Goal: Use online tool/utility: Utilize a website feature to perform a specific function

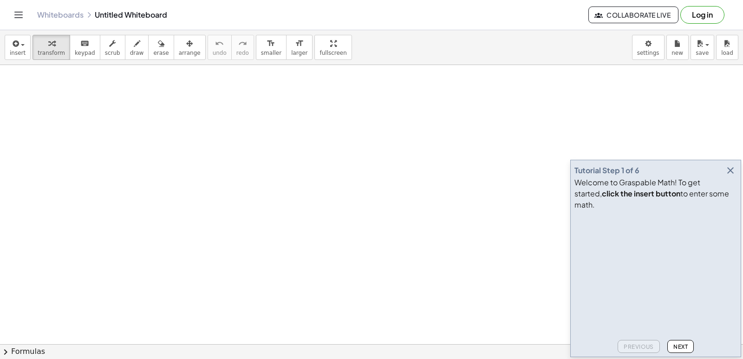
click at [729, 176] on icon "button" at bounding box center [730, 170] width 11 height 11
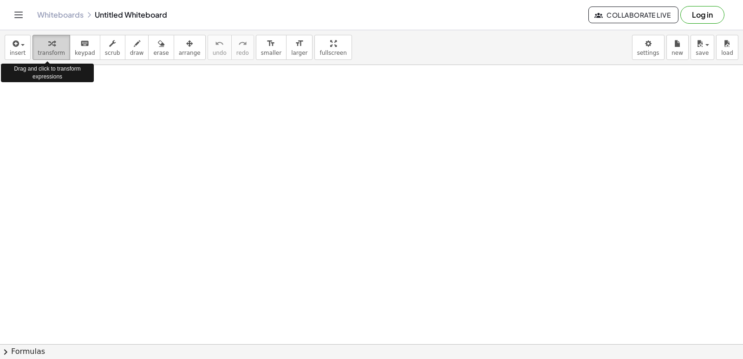
click at [52, 44] on div "button" at bounding box center [51, 43] width 27 height 11
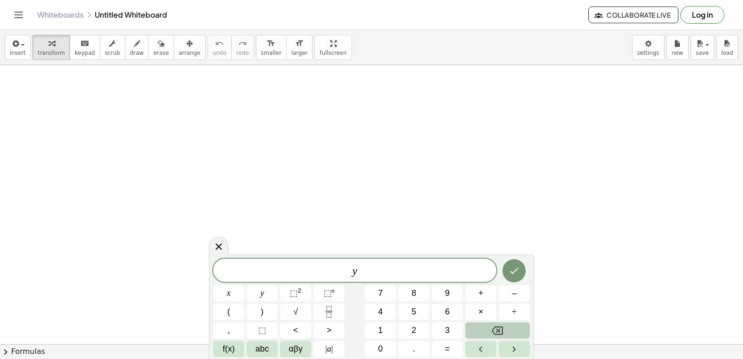
click at [480, 329] on button "Backspace" at bounding box center [497, 330] width 65 height 16
click at [262, 288] on span "y" at bounding box center [263, 293] width 4 height 13
click at [473, 293] on button "+" at bounding box center [480, 293] width 31 height 16
click at [407, 324] on button "2" at bounding box center [414, 330] width 31 height 16
click at [228, 292] on span "x" at bounding box center [229, 293] width 4 height 13
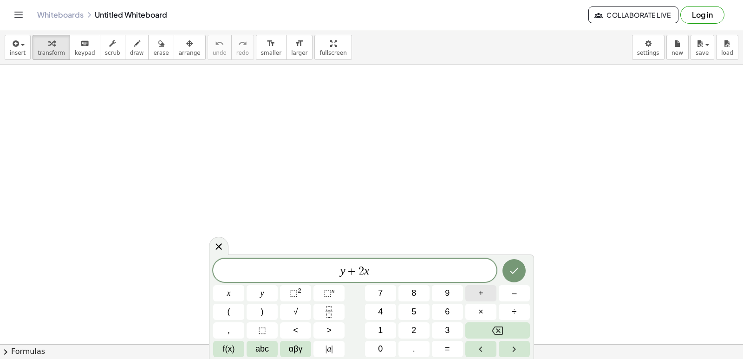
click at [483, 293] on span "+" at bounding box center [480, 293] width 5 height 13
click at [382, 327] on span "1" at bounding box center [380, 330] width 5 height 13
click at [380, 346] on span "0" at bounding box center [380, 349] width 5 height 13
click at [367, 272] on span "+" at bounding box center [363, 271] width 13 height 11
click at [497, 328] on icon "Backspace" at bounding box center [497, 330] width 11 height 11
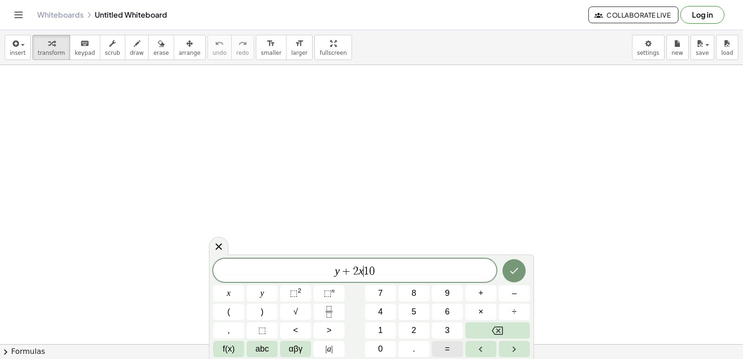
click at [442, 346] on button "=" at bounding box center [447, 349] width 31 height 16
click at [510, 267] on icon "Done" at bounding box center [514, 270] width 11 height 11
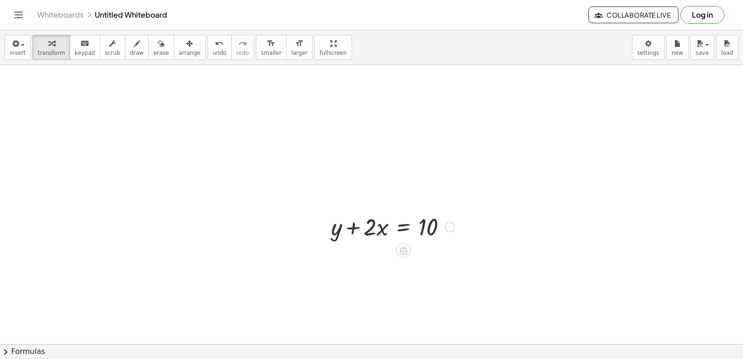
click at [397, 222] on div at bounding box center [393, 226] width 132 height 32
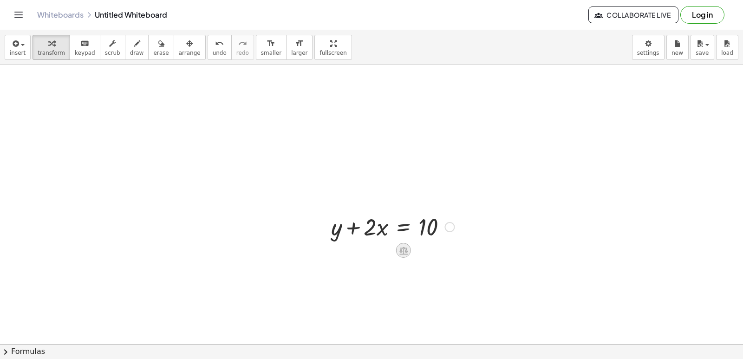
click at [400, 251] on icon at bounding box center [403, 251] width 8 height 8
click at [342, 228] on div at bounding box center [393, 226] width 132 height 32
drag, startPoint x: 349, startPoint y: 224, endPoint x: 441, endPoint y: 223, distance: 92.0
click at [441, 223] on div at bounding box center [393, 226] width 132 height 32
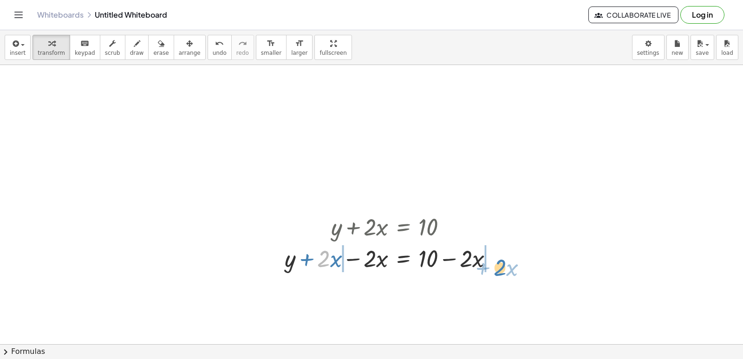
drag, startPoint x: 325, startPoint y: 259, endPoint x: 511, endPoint y: 259, distance: 186.7
click at [503, 266] on div at bounding box center [392, 258] width 225 height 32
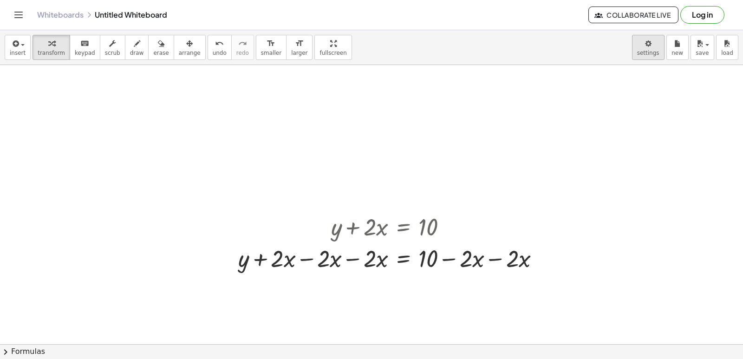
click at [647, 51] on body "Graspable Math Activities Get Started Activity Bank Assigned Work Classes White…" at bounding box center [371, 179] width 743 height 359
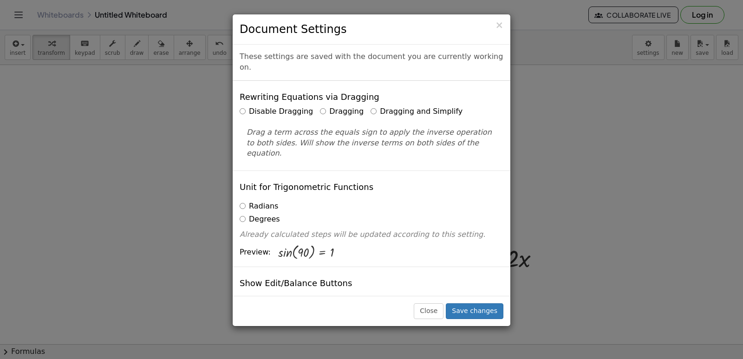
click at [371, 106] on label "Dragging and Simplify" at bounding box center [417, 111] width 92 height 11
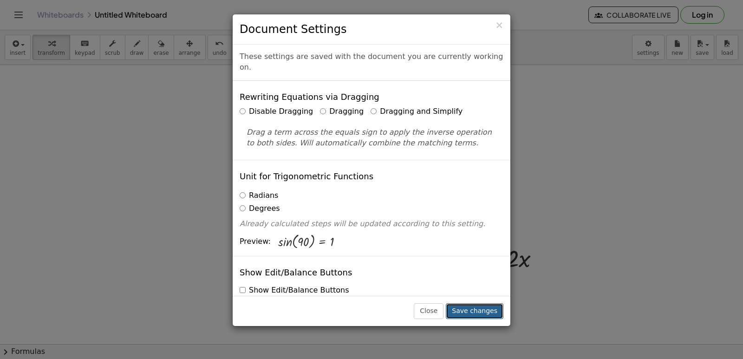
click at [467, 308] on button "Save changes" at bounding box center [475, 311] width 58 height 16
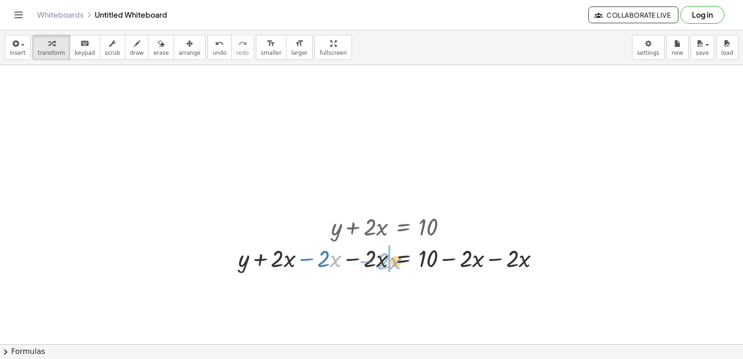
drag, startPoint x: 331, startPoint y: 261, endPoint x: 391, endPoint y: 263, distance: 60.0
drag, startPoint x: 374, startPoint y: 225, endPoint x: 351, endPoint y: 256, distance: 38.5
click at [403, 227] on div "+ y + · 2 · x = 10 + y + · 2 · x − · 2 · x = + 10 − · 2 · x + y + · 2 · x − · 2…" at bounding box center [403, 227] width 0 height 0
drag, startPoint x: 377, startPoint y: 257, endPoint x: 548, endPoint y: 260, distance: 171.4
click at [548, 260] on div at bounding box center [393, 258] width 318 height 32
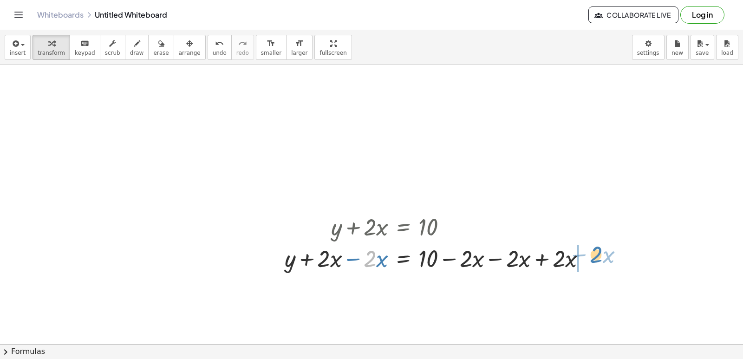
drag, startPoint x: 373, startPoint y: 254, endPoint x: 599, endPoint y: 250, distance: 226.2
drag, startPoint x: 352, startPoint y: 254, endPoint x: 392, endPoint y: 295, distance: 57.2
drag, startPoint x: 344, startPoint y: 259, endPoint x: 399, endPoint y: 301, distance: 69.7
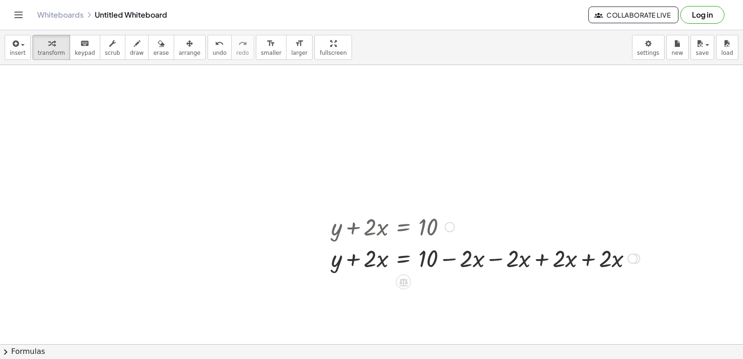
drag, startPoint x: 409, startPoint y: 280, endPoint x: 628, endPoint y: 257, distance: 220.8
click at [449, 223] on div at bounding box center [450, 227] width 10 height 10
drag, startPoint x: 413, startPoint y: 140, endPoint x: 420, endPoint y: 155, distance: 16.6
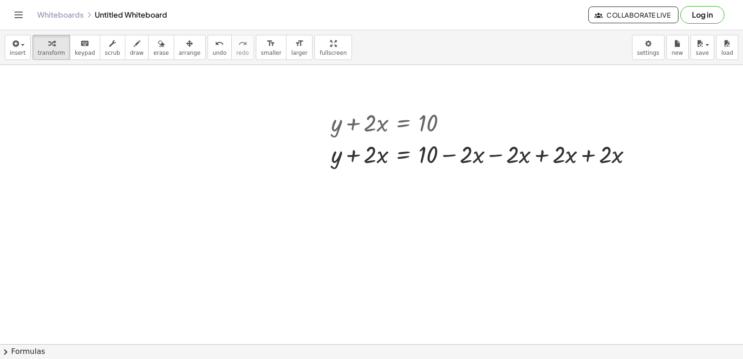
scroll to position [139, 0]
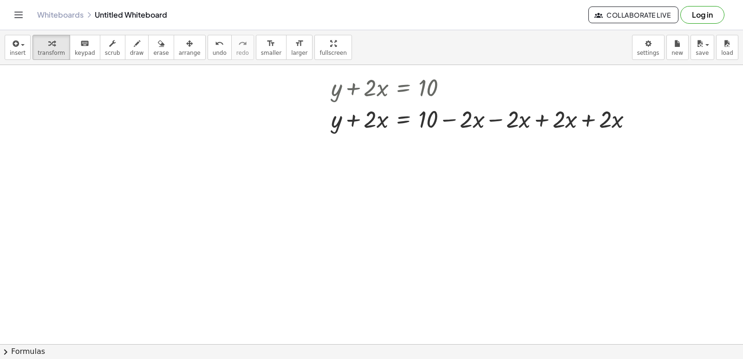
click at [207, 184] on div at bounding box center [371, 235] width 743 height 619
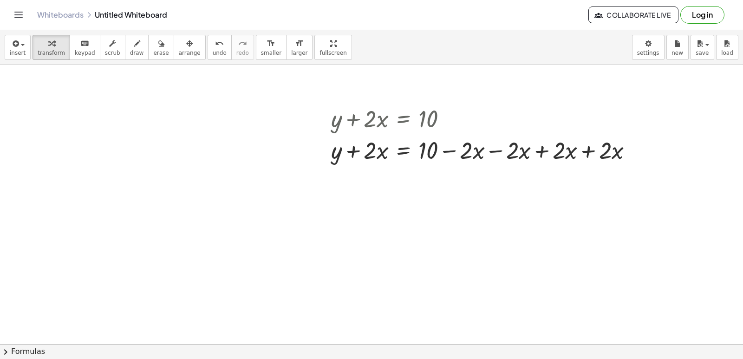
scroll to position [93, 0]
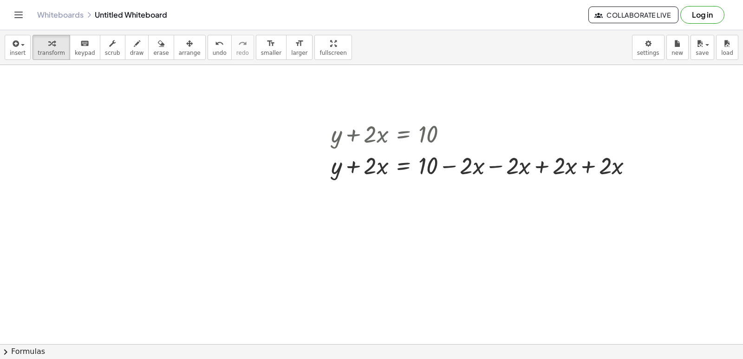
click at [368, 268] on div at bounding box center [371, 281] width 743 height 619
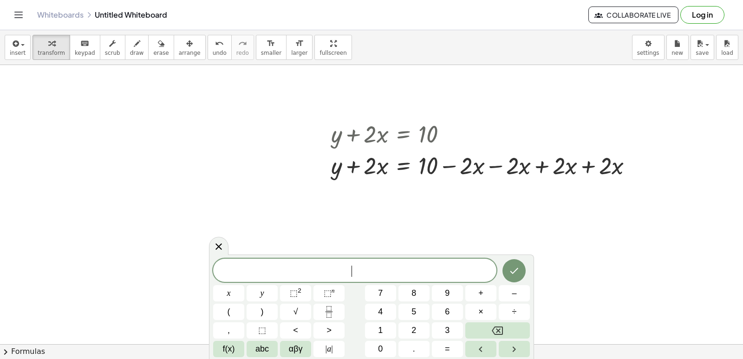
click at [368, 268] on span "​" at bounding box center [354, 271] width 283 height 13
click at [261, 290] on span "y" at bounding box center [263, 293] width 4 height 13
click at [448, 344] on span "=" at bounding box center [447, 349] width 5 height 13
click at [483, 291] on span "+" at bounding box center [480, 293] width 5 height 13
click at [408, 323] on button "2" at bounding box center [414, 330] width 31 height 16
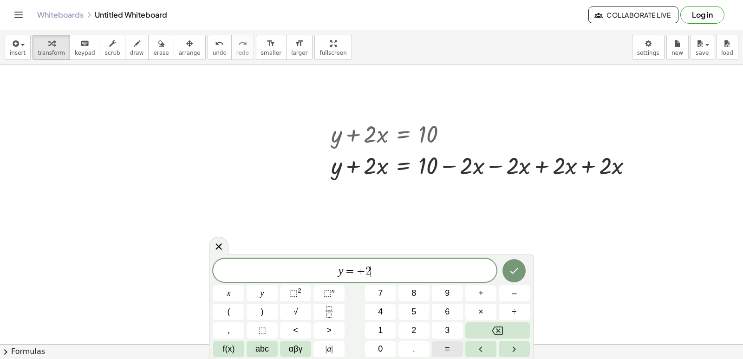
click at [446, 346] on span "=" at bounding box center [447, 349] width 5 height 13
click at [380, 327] on span "1" at bounding box center [380, 330] width 5 height 13
click at [379, 346] on span "0" at bounding box center [380, 349] width 5 height 13
click at [489, 329] on button "Backspace" at bounding box center [497, 330] width 65 height 16
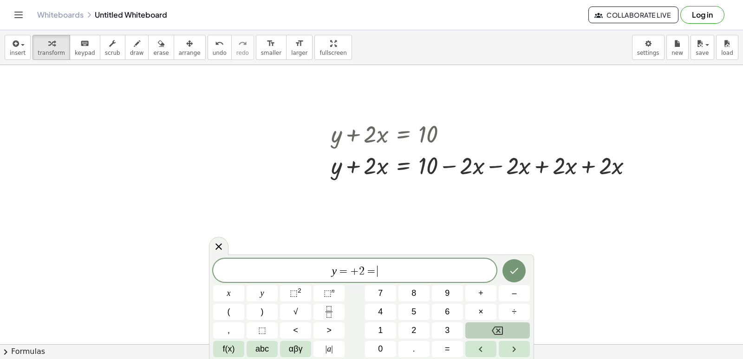
click at [489, 329] on button "Backspace" at bounding box center [497, 330] width 65 height 16
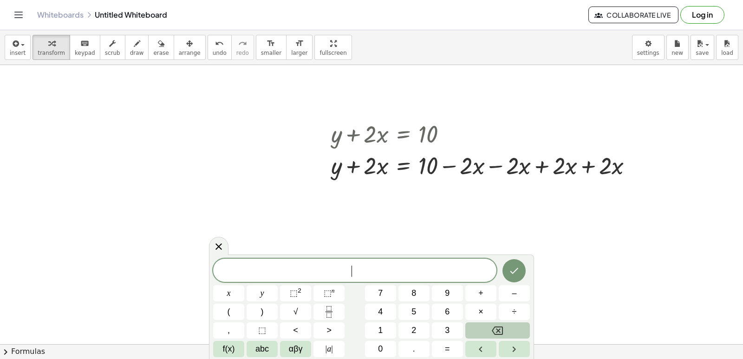
click at [489, 329] on button "Backspace" at bounding box center [497, 330] width 65 height 16
drag, startPoint x: 185, startPoint y: 185, endPoint x: 192, endPoint y: 185, distance: 6.5
click at [187, 185] on div at bounding box center [371, 281] width 743 height 619
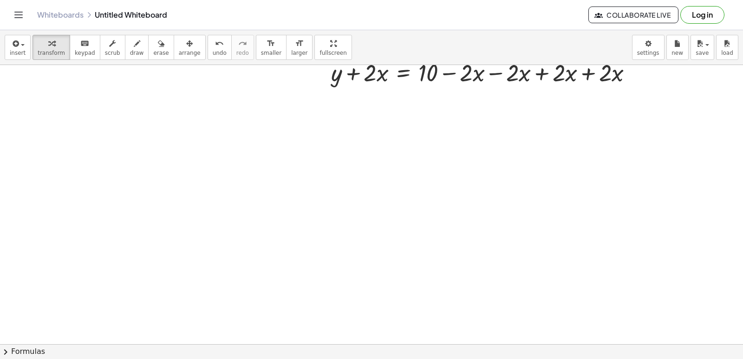
scroll to position [232, 0]
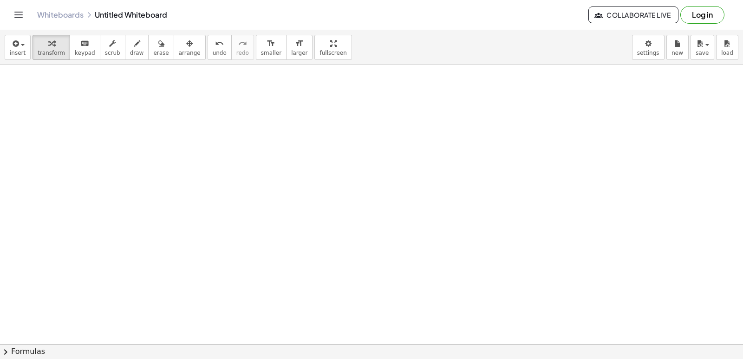
click at [344, 177] on div at bounding box center [371, 142] width 743 height 619
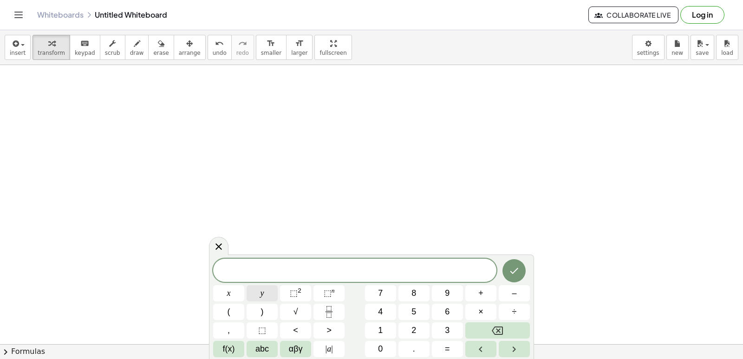
click at [263, 288] on span "y" at bounding box center [263, 293] width 4 height 13
click at [507, 290] on button "–" at bounding box center [514, 293] width 31 height 16
click at [417, 312] on button "5" at bounding box center [414, 312] width 31 height 16
click at [235, 288] on button "x" at bounding box center [228, 293] width 31 height 16
click at [446, 343] on span "=" at bounding box center [447, 349] width 5 height 13
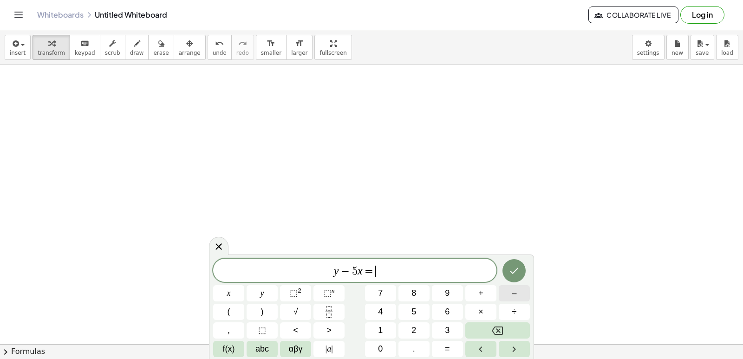
click at [513, 290] on span "–" at bounding box center [514, 293] width 5 height 13
click at [415, 326] on span "2" at bounding box center [414, 330] width 5 height 13
click at [511, 268] on icon "Done" at bounding box center [514, 270] width 11 height 11
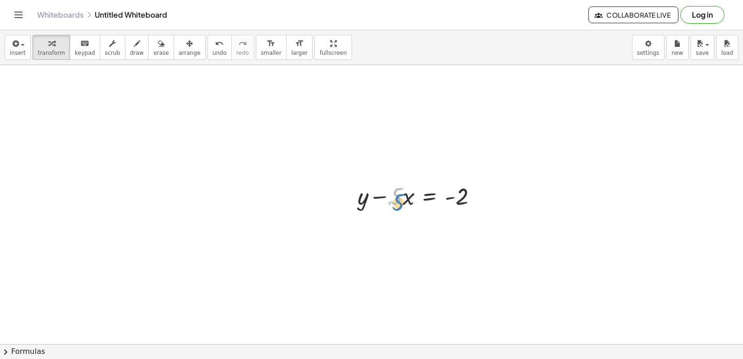
click at [396, 193] on div at bounding box center [421, 196] width 136 height 32
click at [406, 196] on div at bounding box center [421, 196] width 136 height 32
drag, startPoint x: 396, startPoint y: 195, endPoint x: 472, endPoint y: 198, distance: 76.2
click at [465, 203] on div at bounding box center [421, 196] width 136 height 32
drag, startPoint x: 372, startPoint y: 229, endPoint x: 502, endPoint y: 239, distance: 130.4
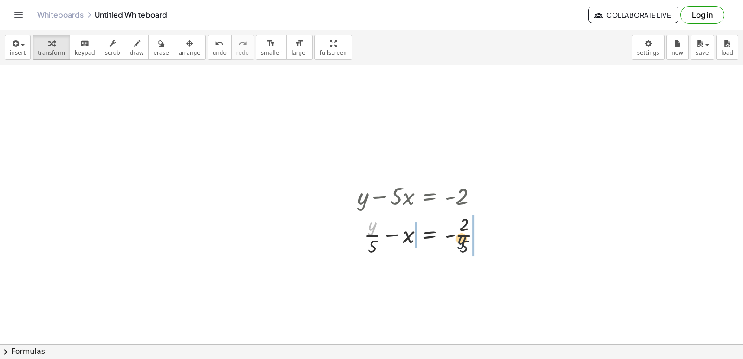
click at [485, 243] on div at bounding box center [423, 234] width 140 height 46
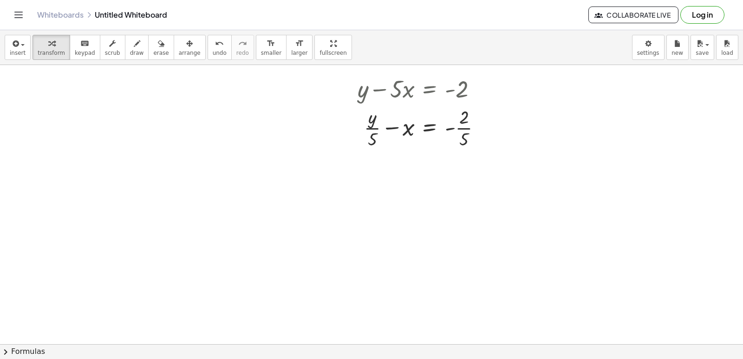
scroll to position [432, 0]
click at [346, 133] on div at bounding box center [371, 51] width 743 height 837
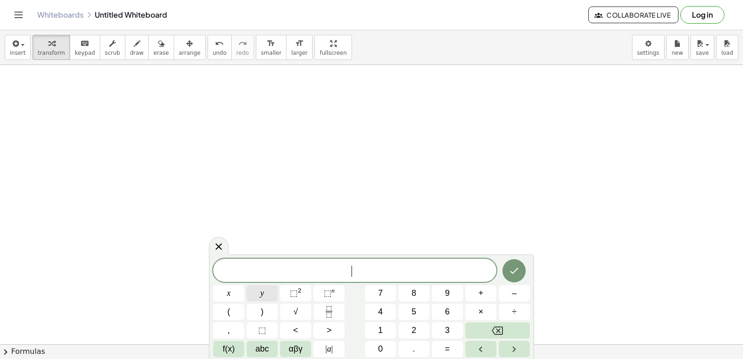
click at [265, 288] on button "y" at bounding box center [262, 293] width 31 height 16
click at [515, 290] on span "–" at bounding box center [514, 293] width 5 height 13
click at [417, 307] on button "5" at bounding box center [414, 312] width 31 height 16
click at [234, 289] on button "x" at bounding box center [228, 293] width 31 height 16
click at [446, 346] on span "=" at bounding box center [447, 349] width 5 height 13
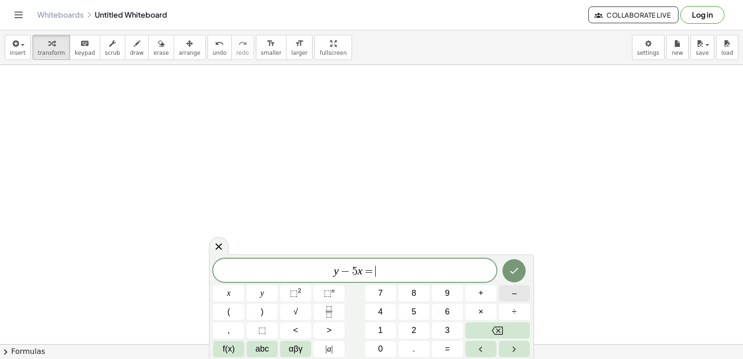
click at [510, 287] on button "–" at bounding box center [514, 293] width 31 height 16
click at [417, 323] on button "2" at bounding box center [414, 330] width 31 height 16
click at [510, 265] on button "Done" at bounding box center [514, 270] width 23 height 23
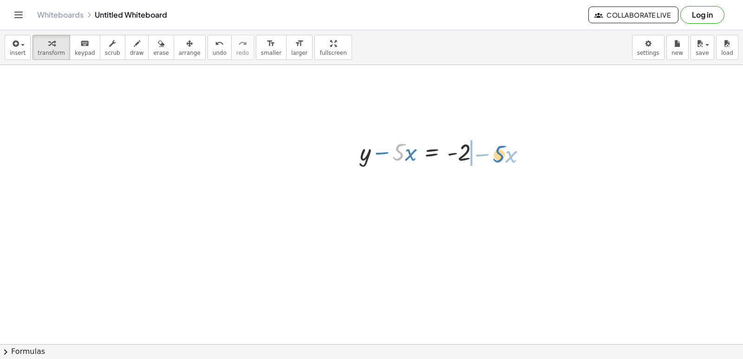
drag, startPoint x: 402, startPoint y: 150, endPoint x: 503, endPoint y: 151, distance: 100.3
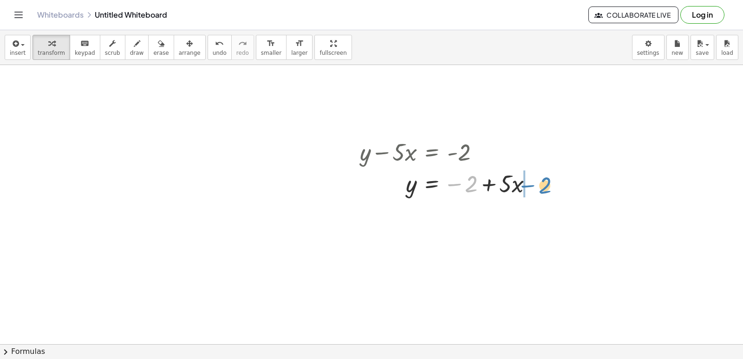
drag, startPoint x: 471, startPoint y: 186, endPoint x: 546, endPoint y: 187, distance: 75.3
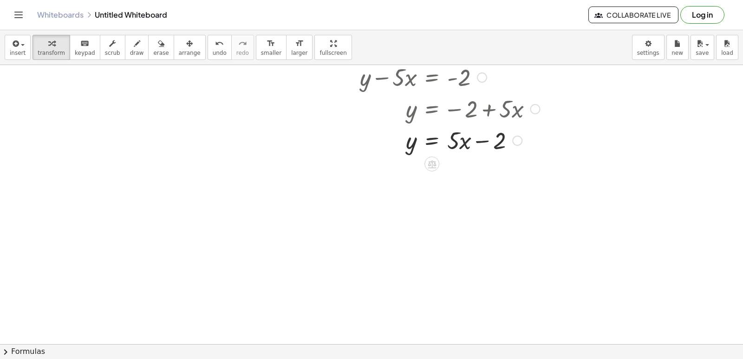
scroll to position [525, 0]
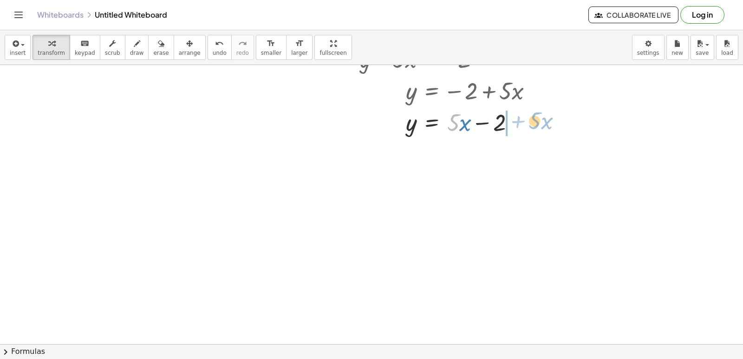
drag, startPoint x: 456, startPoint y: 120, endPoint x: 538, endPoint y: 118, distance: 82.2
click at [538, 118] on div at bounding box center [450, 122] width 190 height 32
drag, startPoint x: 510, startPoint y: 123, endPoint x: 459, endPoint y: 124, distance: 51.1
click at [459, 124] on div at bounding box center [450, 122] width 190 height 32
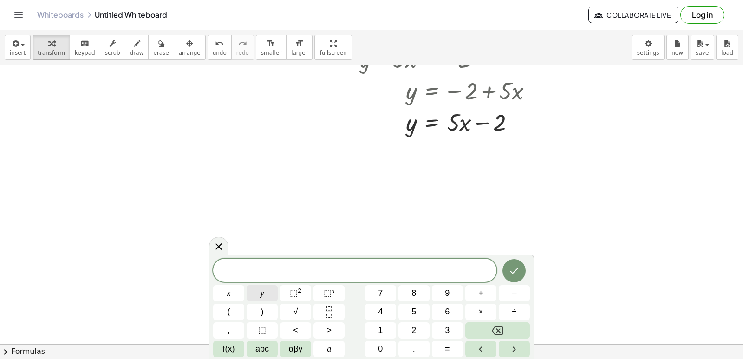
click at [262, 289] on span "y" at bounding box center [263, 293] width 4 height 13
click at [481, 290] on span "+" at bounding box center [480, 293] width 5 height 13
click at [449, 327] on span "3" at bounding box center [447, 330] width 5 height 13
click at [231, 294] on button "x" at bounding box center [228, 293] width 31 height 16
click at [441, 342] on button "=" at bounding box center [447, 349] width 31 height 16
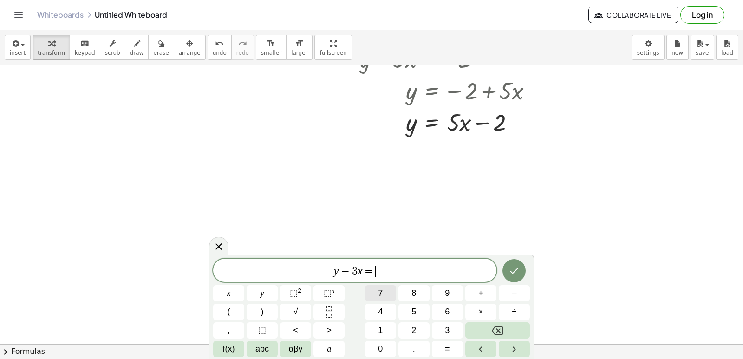
click at [380, 287] on span "7" at bounding box center [380, 293] width 5 height 13
click at [509, 266] on icon "Done" at bounding box center [514, 270] width 11 height 11
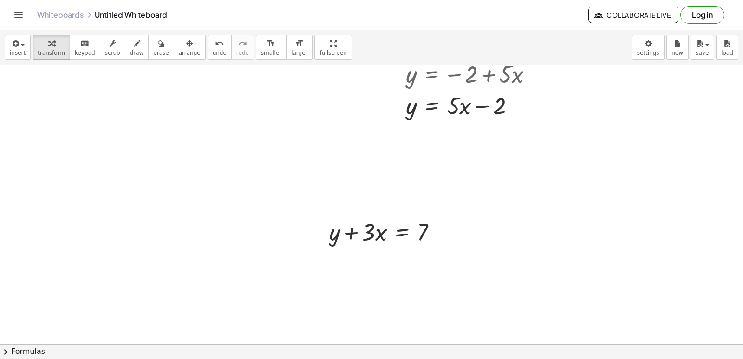
scroll to position [558, 0]
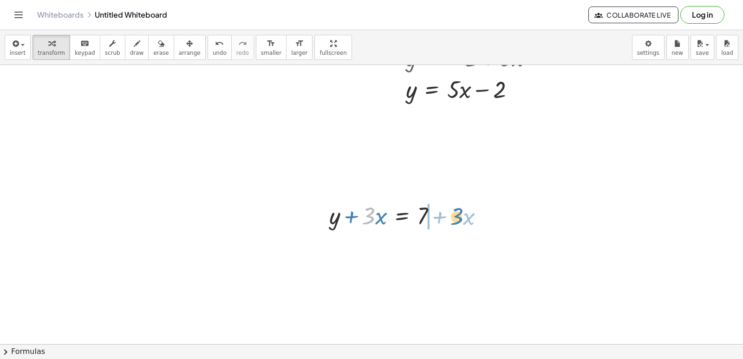
drag, startPoint x: 369, startPoint y: 216, endPoint x: 457, endPoint y: 216, distance: 88.3
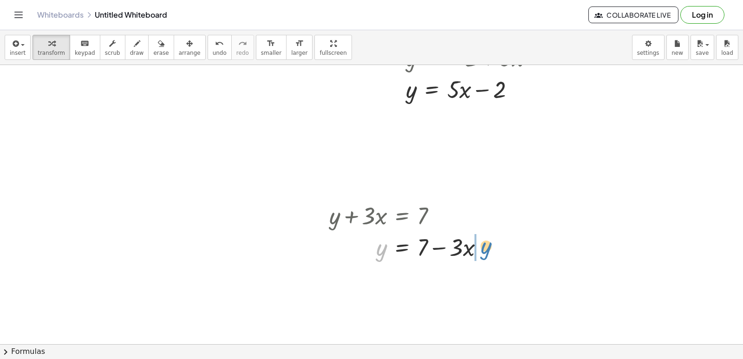
drag, startPoint x: 380, startPoint y: 245, endPoint x: 484, endPoint y: 243, distance: 104.5
click at [484, 243] on div at bounding box center [410, 247] width 171 height 32
drag, startPoint x: 426, startPoint y: 247, endPoint x: 541, endPoint y: 248, distance: 114.7
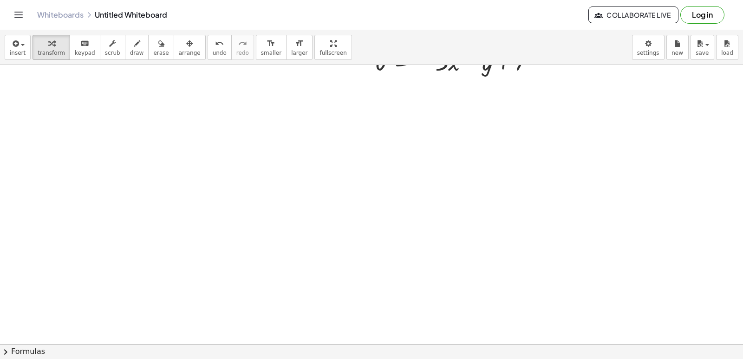
scroll to position [791, 0]
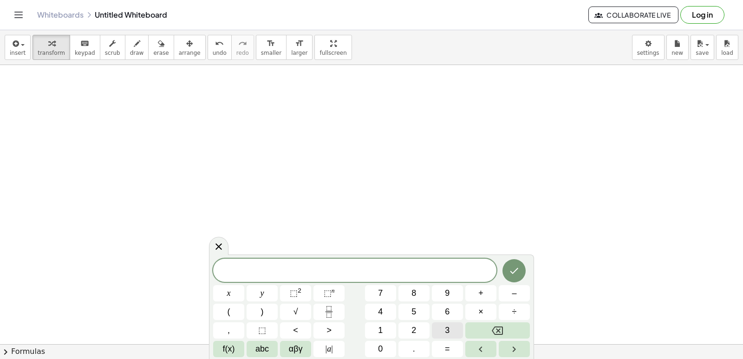
click at [445, 327] on span "3" at bounding box center [447, 330] width 5 height 13
click at [261, 288] on span "y" at bounding box center [263, 293] width 4 height 13
click at [479, 289] on span "+" at bounding box center [480, 293] width 5 height 13
click at [389, 324] on button "1" at bounding box center [380, 330] width 31 height 16
click at [417, 325] on button "2" at bounding box center [414, 330] width 31 height 16
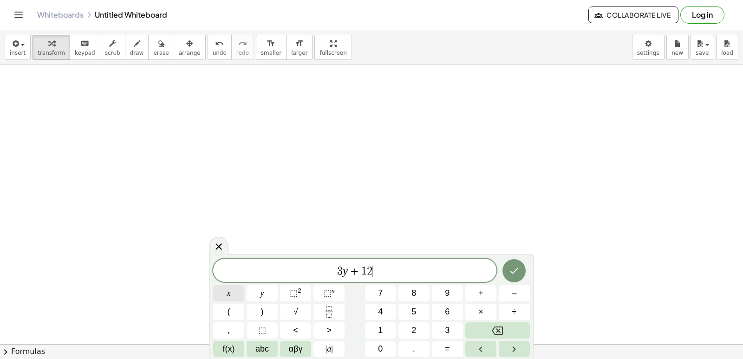
click at [238, 288] on button "x" at bounding box center [228, 293] width 31 height 16
click at [442, 343] on button "=" at bounding box center [447, 349] width 31 height 16
click at [379, 326] on span "1" at bounding box center [380, 330] width 5 height 13
click at [381, 346] on span "0" at bounding box center [380, 349] width 5 height 13
click at [508, 267] on button "Done" at bounding box center [514, 270] width 23 height 23
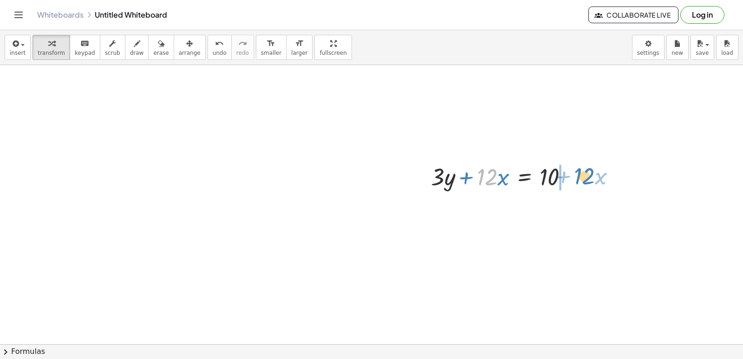
drag, startPoint x: 478, startPoint y: 180, endPoint x: 576, endPoint y: 179, distance: 97.5
click at [576, 179] on div at bounding box center [503, 176] width 154 height 32
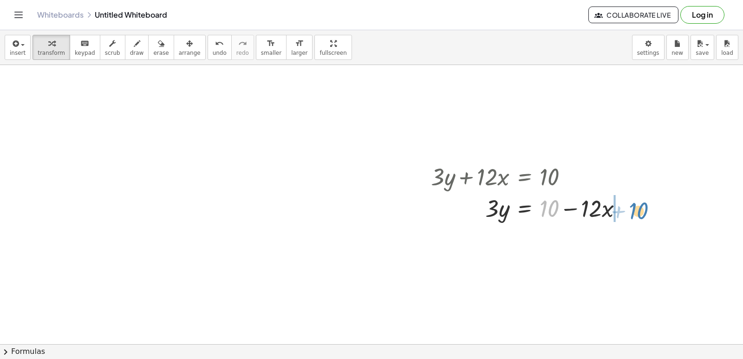
drag, startPoint x: 542, startPoint y: 208, endPoint x: 636, endPoint y: 205, distance: 93.9
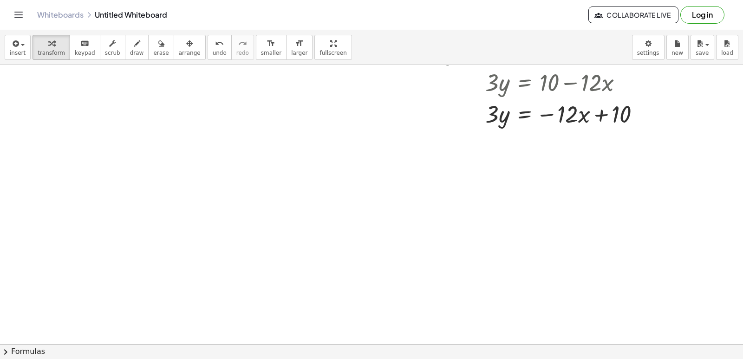
scroll to position [976, 0]
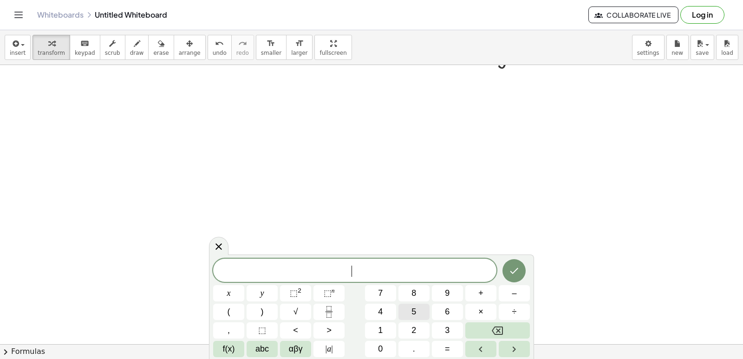
click at [416, 310] on span "5" at bounding box center [414, 312] width 5 height 13
click at [262, 287] on span "y" at bounding box center [263, 293] width 4 height 13
click at [512, 291] on span "–" at bounding box center [514, 293] width 5 height 13
click at [413, 308] on span "5" at bounding box center [414, 312] width 5 height 13
click at [484, 309] on button "×" at bounding box center [480, 312] width 31 height 16
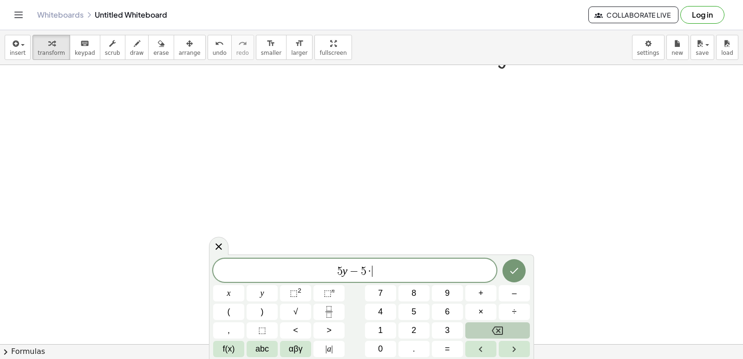
click at [496, 327] on icon "Backspace" at bounding box center [497, 331] width 11 height 8
click at [478, 309] on button "×" at bounding box center [480, 312] width 31 height 16
click at [484, 325] on button "Backspace" at bounding box center [497, 330] width 65 height 16
click at [477, 307] on button "×" at bounding box center [480, 312] width 31 height 16
click at [479, 307] on span "×" at bounding box center [480, 312] width 5 height 13
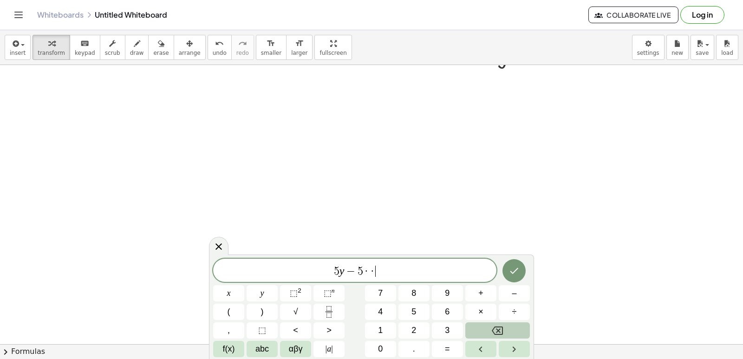
click at [484, 326] on button "Backspace" at bounding box center [497, 330] width 65 height 16
click at [451, 346] on button "=" at bounding box center [447, 349] width 31 height 16
click at [515, 292] on span "–" at bounding box center [514, 293] width 5 height 13
click at [413, 327] on span "2" at bounding box center [414, 330] width 5 height 13
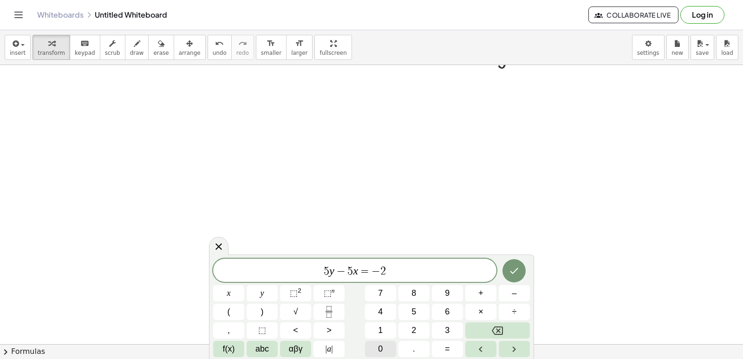
click at [381, 343] on span "0" at bounding box center [380, 349] width 5 height 13
click at [516, 271] on icon "Done" at bounding box center [514, 271] width 8 height 6
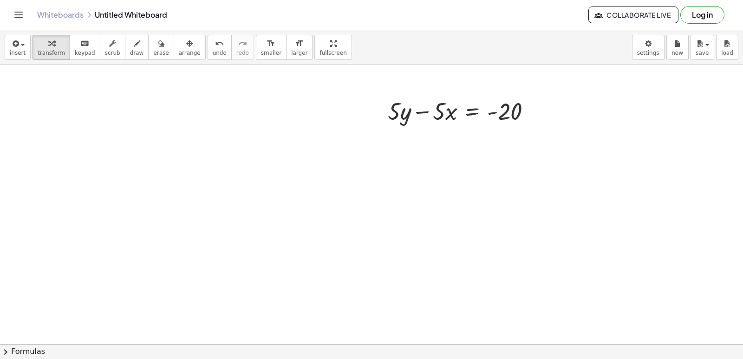
scroll to position [1069, 0]
click at [443, 105] on div at bounding box center [463, 110] width 160 height 32
click at [439, 113] on div at bounding box center [463, 110] width 160 height 32
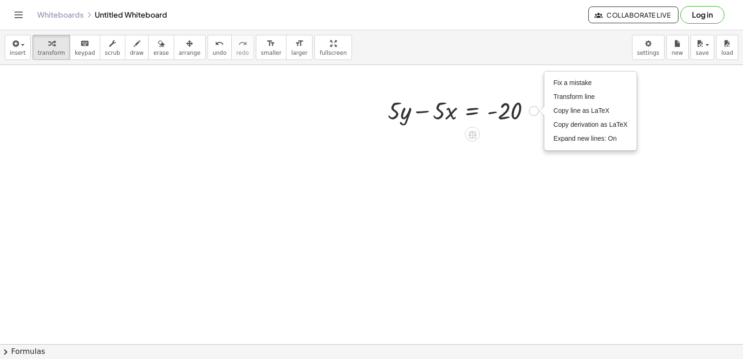
drag, startPoint x: 530, startPoint y: 107, endPoint x: 433, endPoint y: 195, distance: 131.2
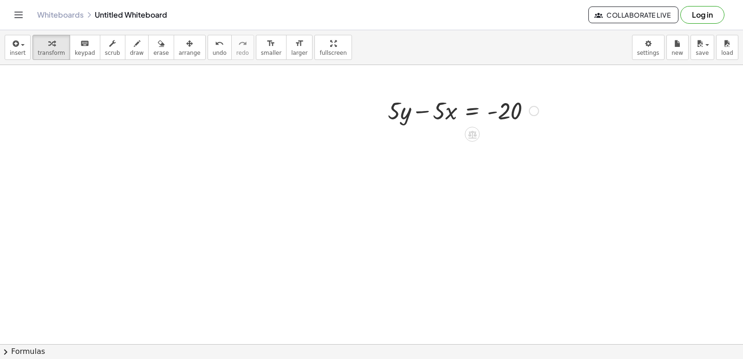
drag, startPoint x: 535, startPoint y: 108, endPoint x: 520, endPoint y: 107, distance: 14.9
click at [534, 108] on div "Fix a mistake Transform line Copy line as LaTeX Copy derivation as LaTeX Expand…" at bounding box center [534, 111] width 10 height 10
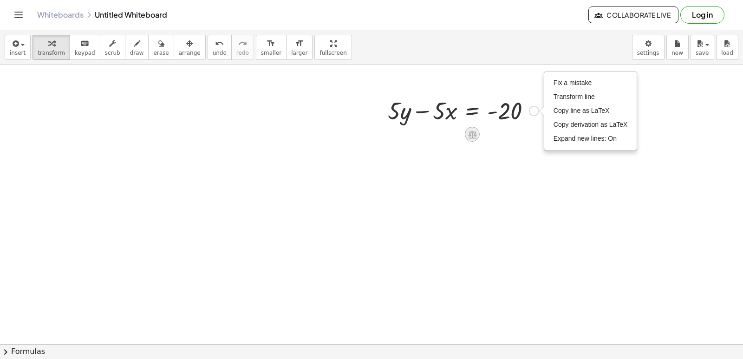
click at [475, 136] on icon at bounding box center [472, 135] width 8 height 8
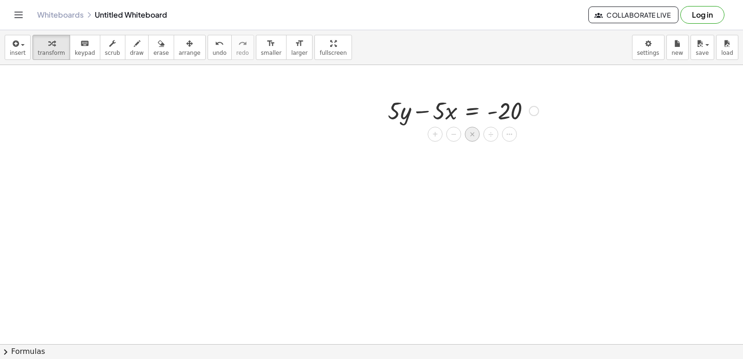
click at [473, 132] on span "×" at bounding box center [473, 134] width 6 height 13
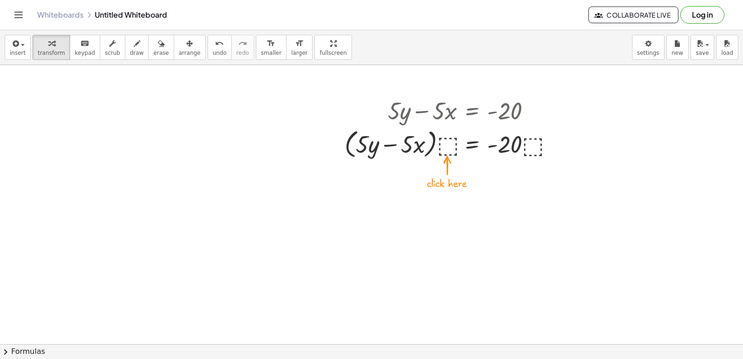
click at [444, 142] on div at bounding box center [451, 143] width 223 height 35
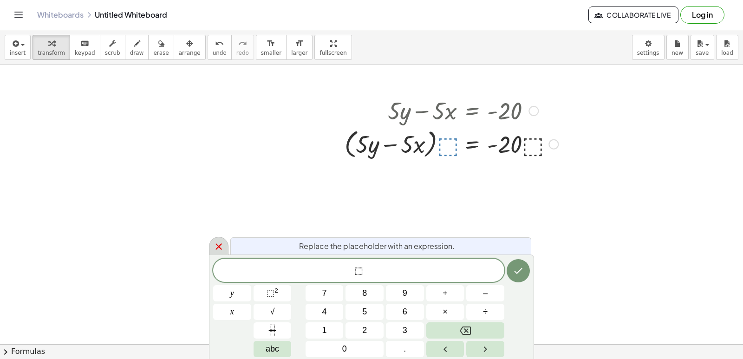
click at [219, 240] on div at bounding box center [219, 246] width 20 height 18
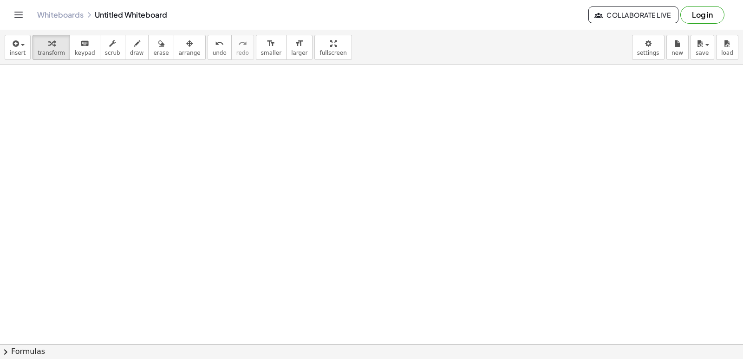
scroll to position [1209, 0]
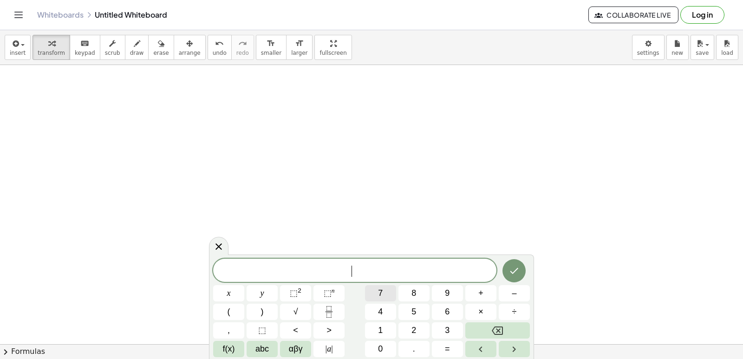
click at [372, 285] on button "7" at bounding box center [380, 293] width 31 height 16
click at [267, 292] on button "y" at bounding box center [262, 293] width 31 height 16
click at [506, 291] on button "–" at bounding box center [514, 293] width 31 height 16
click at [414, 324] on span "2" at bounding box center [414, 330] width 5 height 13
click at [379, 327] on span "1" at bounding box center [380, 330] width 5 height 13
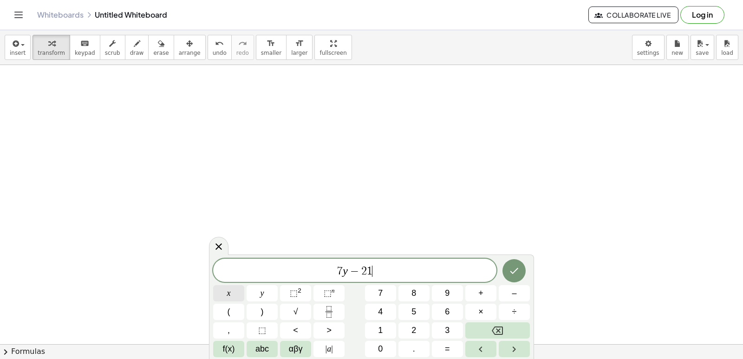
click at [233, 291] on button "x" at bounding box center [228, 293] width 31 height 16
click at [446, 346] on span "=" at bounding box center [447, 349] width 5 height 13
click at [381, 294] on span "7" at bounding box center [380, 293] width 5 height 13
click at [512, 269] on icon "Done" at bounding box center [514, 270] width 11 height 11
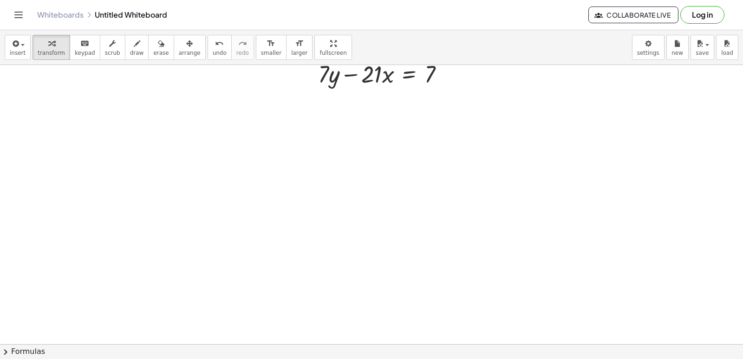
scroll to position [1256, 0]
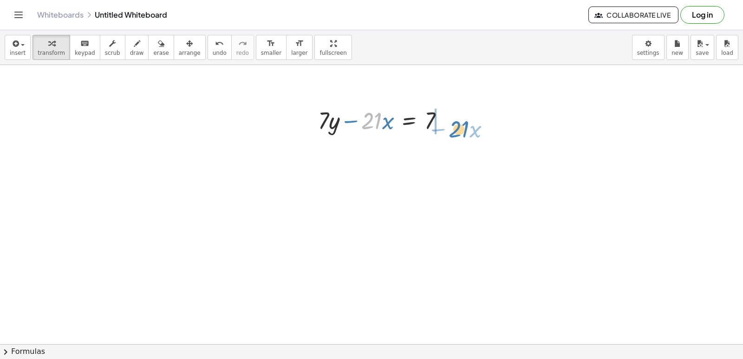
drag, startPoint x: 364, startPoint y: 119, endPoint x: 453, endPoint y: 120, distance: 89.2
click at [453, 123] on div at bounding box center [385, 120] width 143 height 32
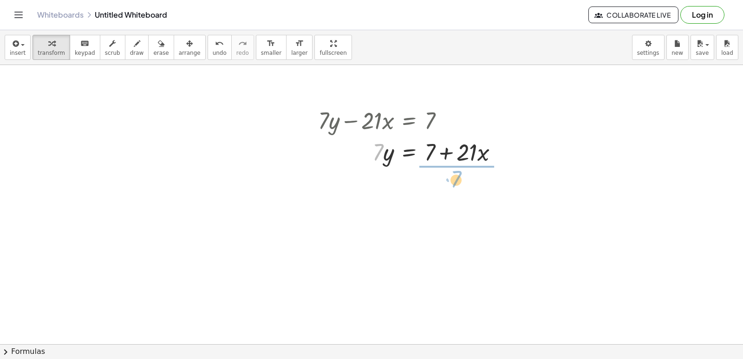
drag, startPoint x: 374, startPoint y: 148, endPoint x: 452, endPoint y: 179, distance: 84.0
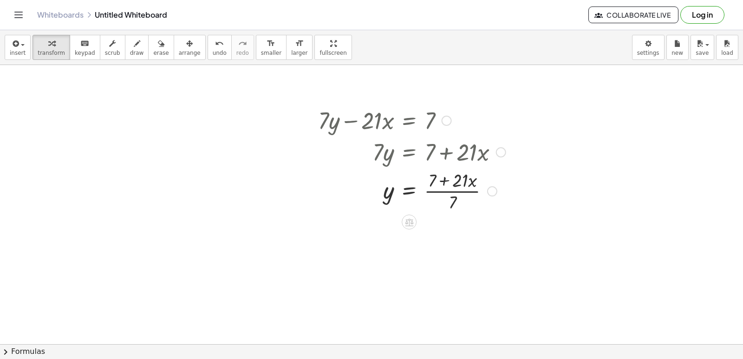
click at [449, 184] on div at bounding box center [412, 190] width 197 height 46
click at [445, 192] on div at bounding box center [412, 190] width 197 height 46
drag, startPoint x: 430, startPoint y: 177, endPoint x: 462, endPoint y: 224, distance: 56.8
drag, startPoint x: 433, startPoint y: 177, endPoint x: 501, endPoint y: 188, distance: 69.0
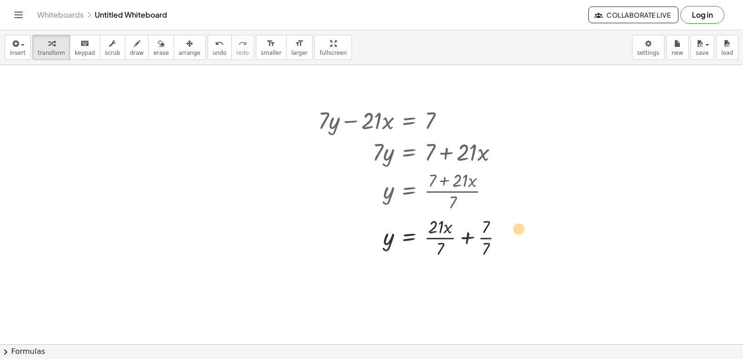
drag, startPoint x: 439, startPoint y: 230, endPoint x: 524, endPoint y: 231, distance: 84.5
drag, startPoint x: 439, startPoint y: 234, endPoint x: 528, endPoint y: 229, distance: 89.3
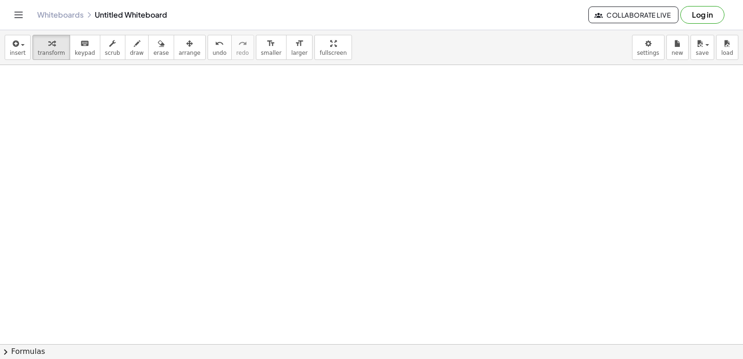
scroll to position [1581, 0]
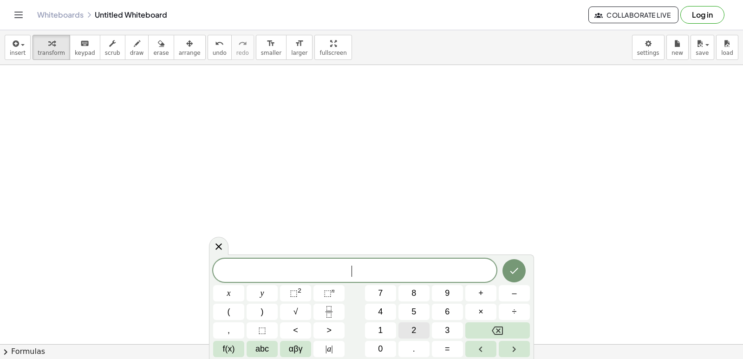
click at [415, 328] on span "2" at bounding box center [414, 330] width 5 height 13
click at [259, 290] on button "y" at bounding box center [262, 293] width 31 height 16
click at [481, 291] on span "+" at bounding box center [480, 293] width 5 height 13
click at [223, 288] on button "x" at bounding box center [228, 293] width 31 height 16
click at [449, 347] on span "=" at bounding box center [447, 349] width 5 height 13
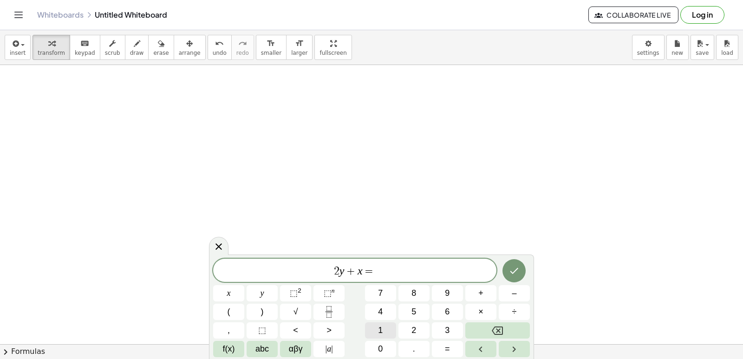
click at [394, 325] on button "1" at bounding box center [380, 330] width 31 height 16
click at [383, 345] on button "0" at bounding box center [380, 349] width 31 height 16
click at [514, 270] on icon "Done" at bounding box center [514, 270] width 11 height 11
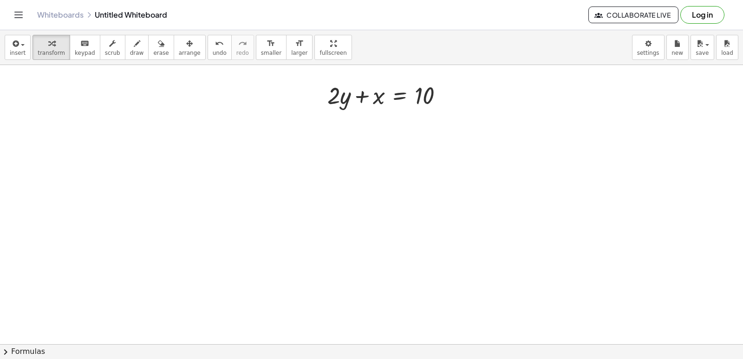
scroll to position [1628, 0]
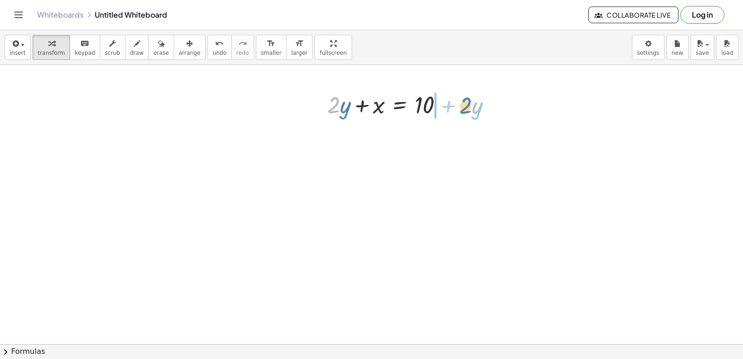
drag, startPoint x: 339, startPoint y: 106, endPoint x: 471, endPoint y: 105, distance: 132.4
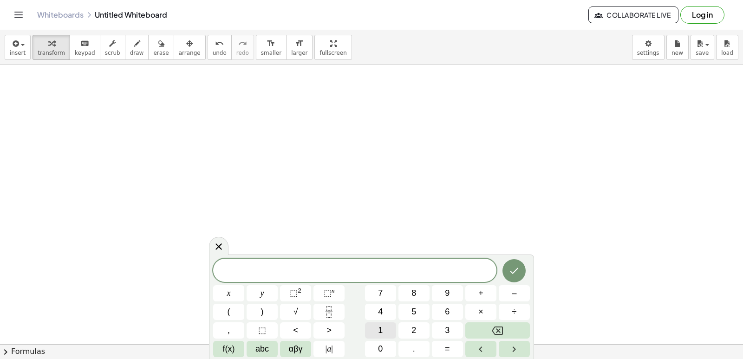
click at [379, 327] on span "1" at bounding box center [380, 330] width 5 height 13
click at [383, 344] on span "0" at bounding box center [380, 349] width 5 height 13
click at [261, 291] on span "y" at bounding box center [263, 293] width 4 height 13
click at [481, 287] on button "+" at bounding box center [480, 293] width 31 height 16
click at [416, 328] on span "2" at bounding box center [414, 330] width 5 height 13
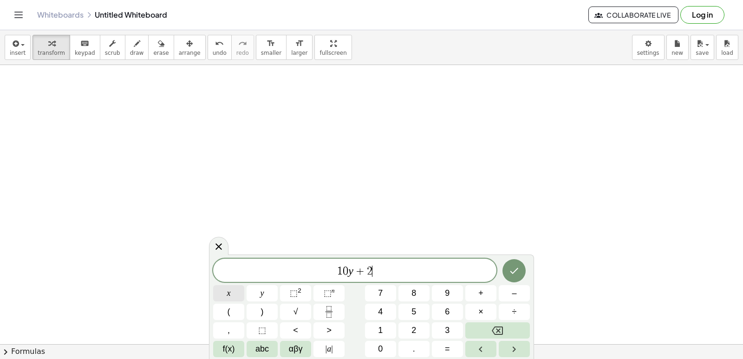
click at [228, 288] on button "x" at bounding box center [228, 293] width 31 height 16
click at [447, 347] on span "=" at bounding box center [447, 349] width 5 height 13
click at [384, 324] on button "1" at bounding box center [380, 330] width 31 height 16
click at [382, 342] on button "0" at bounding box center [380, 349] width 31 height 16
click at [509, 265] on icon "Done" at bounding box center [514, 270] width 11 height 11
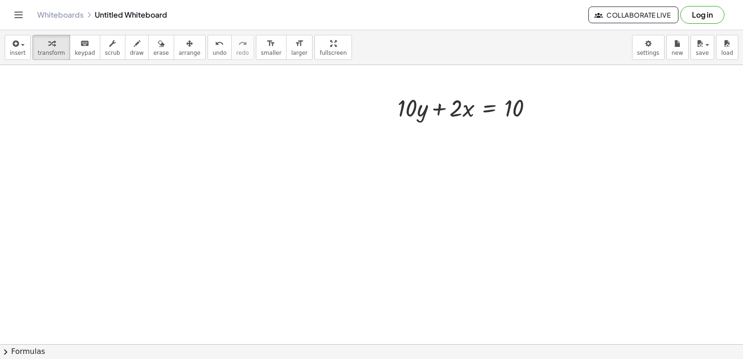
scroll to position [1814, 0]
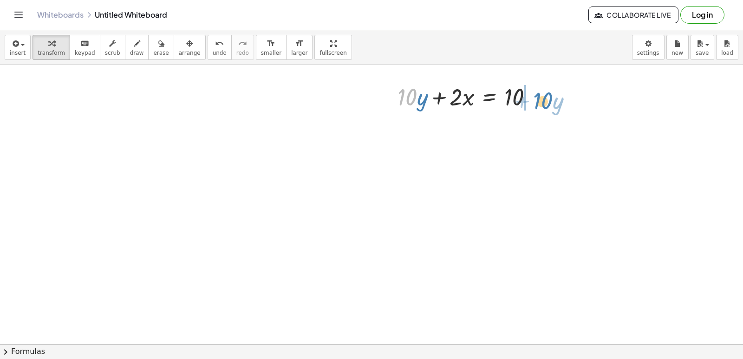
drag, startPoint x: 411, startPoint y: 100, endPoint x: 549, endPoint y: 103, distance: 137.5
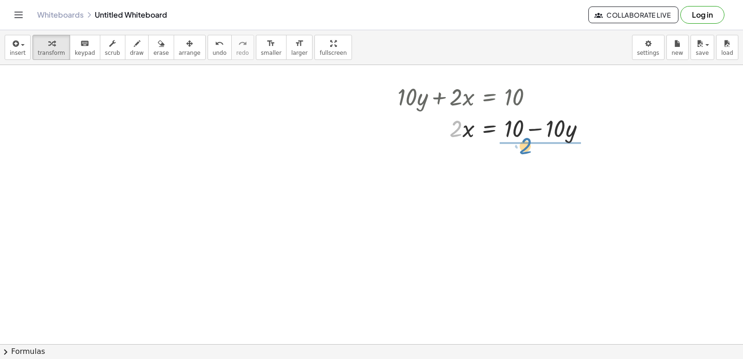
drag, startPoint x: 454, startPoint y: 128, endPoint x: 524, endPoint y: 144, distance: 71.7
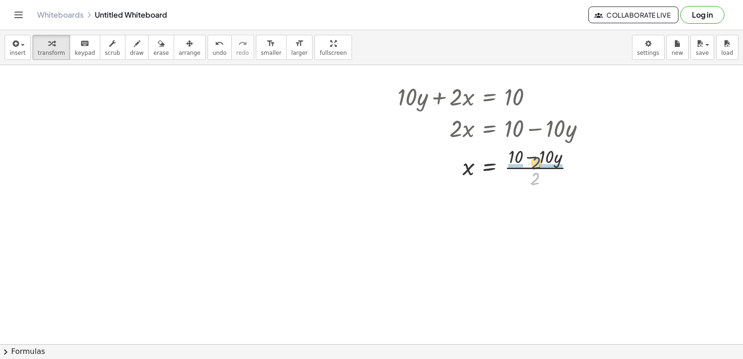
drag, startPoint x: 536, startPoint y: 182, endPoint x: 537, endPoint y: 160, distance: 21.4
click at [537, 160] on div at bounding box center [495, 167] width 204 height 46
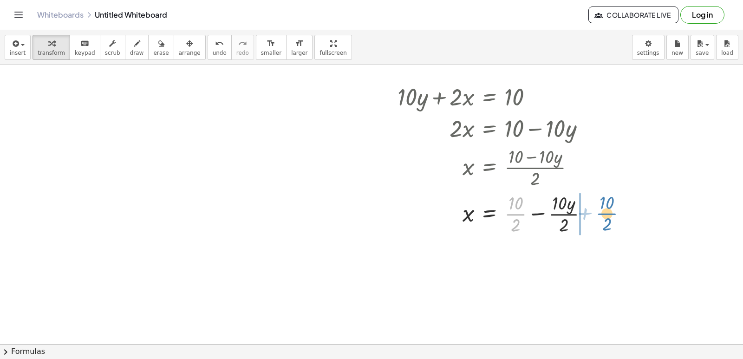
drag, startPoint x: 515, startPoint y: 210, endPoint x: 609, endPoint y: 207, distance: 94.3
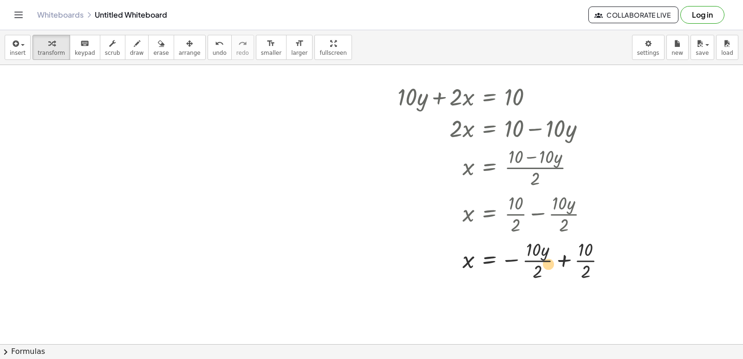
drag, startPoint x: 507, startPoint y: 257, endPoint x: 517, endPoint y: 260, distance: 10.3
click at [517, 260] on div at bounding box center [505, 259] width 225 height 46
drag, startPoint x: 536, startPoint y: 273, endPoint x: 536, endPoint y: 254, distance: 19.0
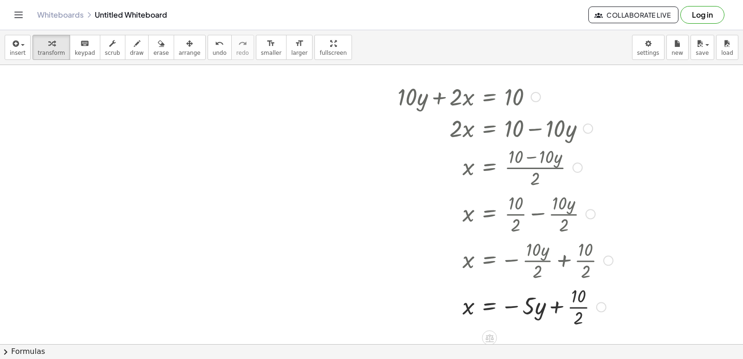
drag, startPoint x: 584, startPoint y: 257, endPoint x: 587, endPoint y: 248, distance: 8.8
click at [587, 248] on div at bounding box center [505, 259] width 225 height 46
drag, startPoint x: 575, startPoint y: 319, endPoint x: 577, endPoint y: 302, distance: 16.8
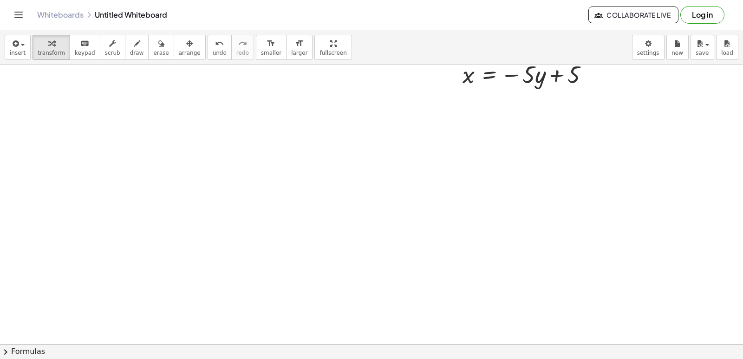
scroll to position [2093, 0]
drag, startPoint x: 340, startPoint y: 206, endPoint x: 345, endPoint y: 198, distance: 9.2
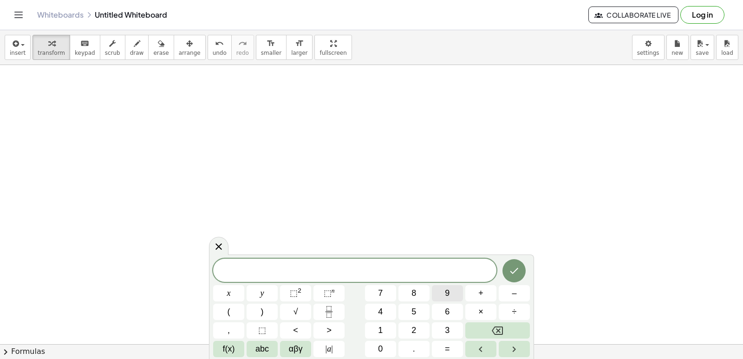
click at [450, 291] on button "9" at bounding box center [447, 293] width 31 height 16
click at [264, 288] on button "y" at bounding box center [262, 293] width 31 height 16
click at [481, 287] on span "+" at bounding box center [480, 293] width 5 height 13
click at [446, 326] on span "3" at bounding box center [447, 330] width 5 height 13
click at [480, 311] on span "×" at bounding box center [480, 312] width 5 height 13
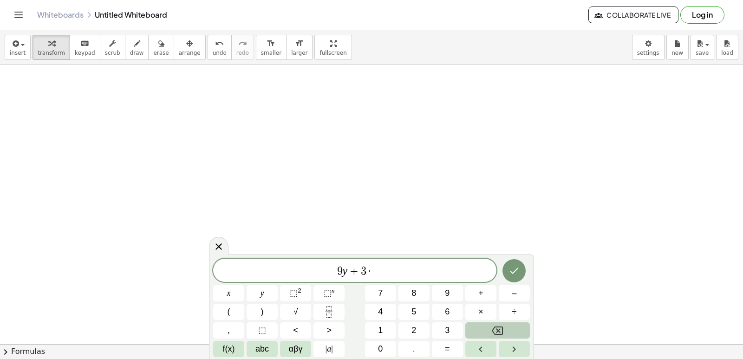
click at [483, 330] on button "Backspace" at bounding box center [497, 330] width 65 height 16
click at [222, 288] on button "x" at bounding box center [228, 293] width 31 height 16
click at [449, 340] on div "9 y + 3 x x y ⬚ 2 ⬚ n 7 8 9 + – ( ) √ 4 5 6 × ÷ , ⬚ < > 1 2 3 f(x) abc αβγ | a …" at bounding box center [371, 308] width 317 height 98
click at [450, 350] on span "=" at bounding box center [447, 349] width 5 height 13
click at [378, 326] on button "1" at bounding box center [380, 330] width 31 height 16
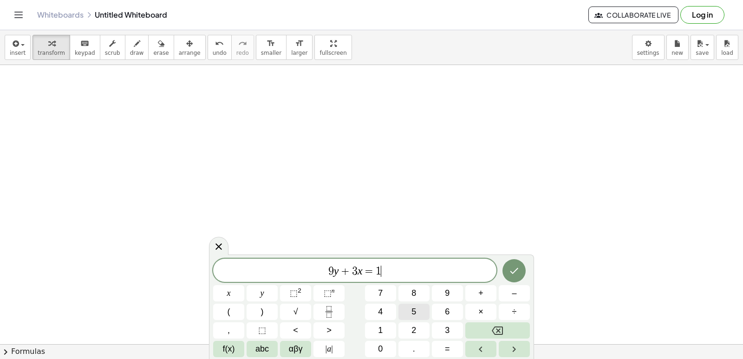
click at [414, 308] on span "5" at bounding box center [414, 312] width 5 height 13
click at [510, 266] on icon "Done" at bounding box center [514, 270] width 11 height 11
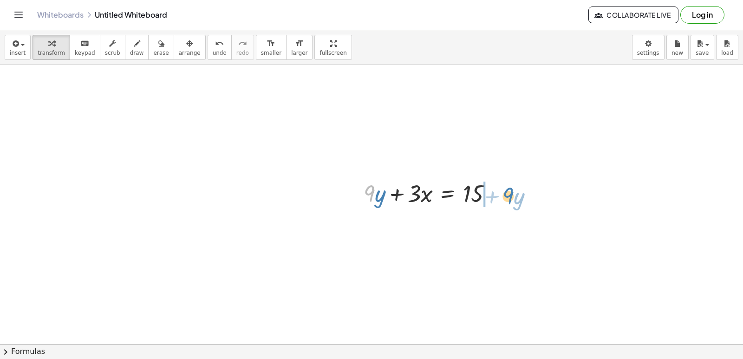
drag, startPoint x: 373, startPoint y: 196, endPoint x: 513, endPoint y: 202, distance: 140.4
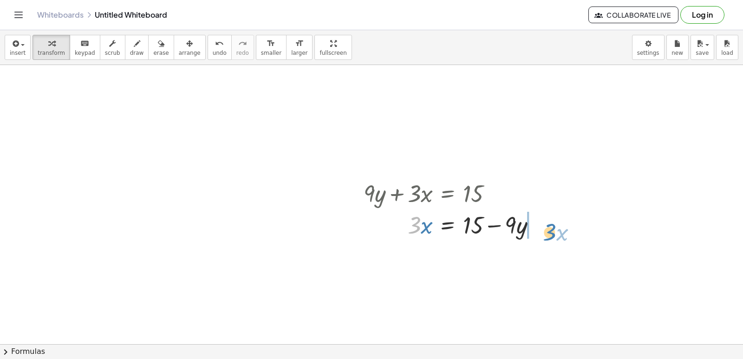
drag, startPoint x: 412, startPoint y: 218, endPoint x: 550, endPoint y: 217, distance: 137.5
click at [550, 217] on div "+ · 9 · y + · 3 · x = 15 · 3 · x · 9 · y · 3 · x = 15 + −" at bounding box center [450, 209] width 201 height 68
drag, startPoint x: 424, startPoint y: 220, endPoint x: 585, endPoint y: 223, distance: 161.2
click at [585, 223] on div at bounding box center [477, 225] width 236 height 32
drag, startPoint x: 467, startPoint y: 224, endPoint x: 532, endPoint y: 244, distance: 68.0
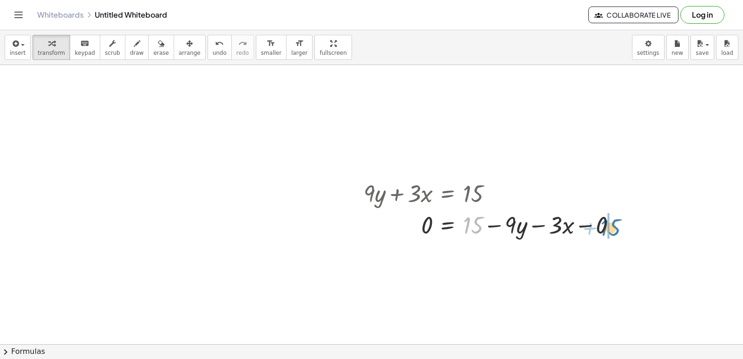
drag, startPoint x: 474, startPoint y: 220, endPoint x: 612, endPoint y: 222, distance: 138.0
click at [614, 222] on div at bounding box center [493, 225] width 269 height 32
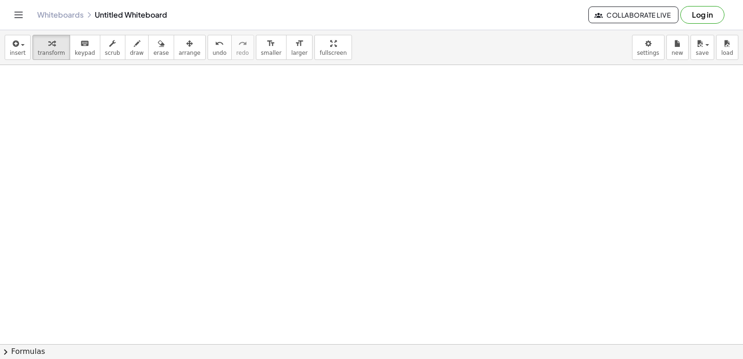
scroll to position [2325, 0]
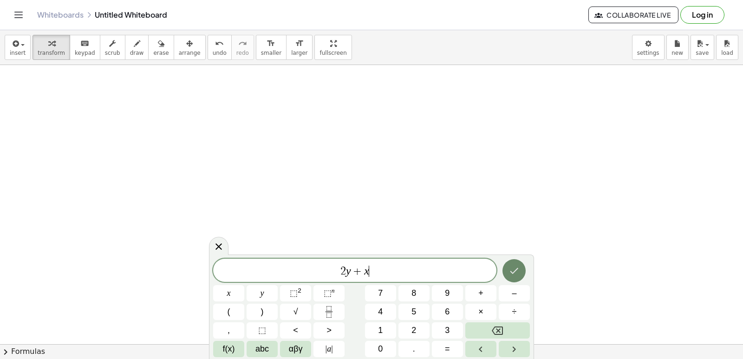
click at [513, 268] on icon "Done" at bounding box center [514, 270] width 11 height 11
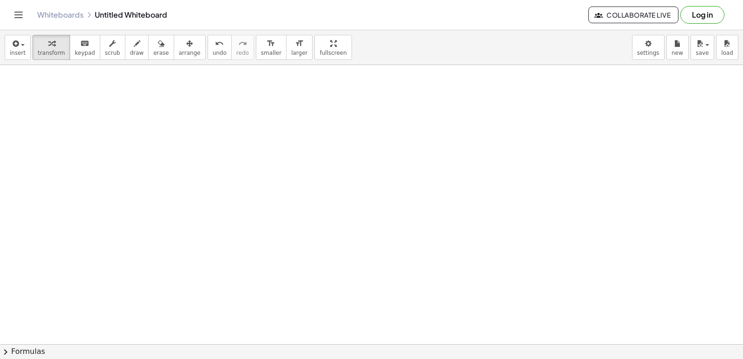
scroll to position [2418, 0]
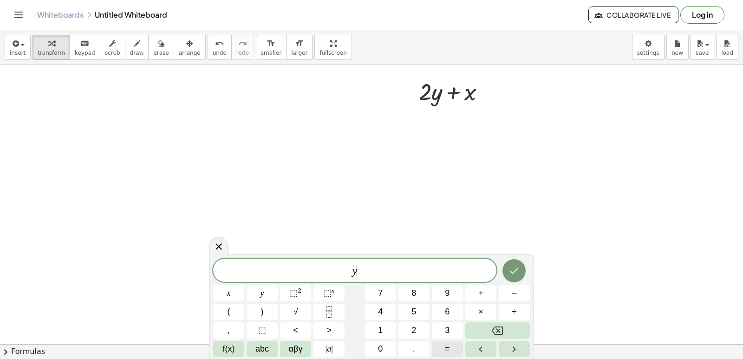
click at [449, 346] on span "=" at bounding box center [447, 349] width 5 height 13
click at [441, 327] on button "3" at bounding box center [447, 330] width 31 height 16
click at [510, 264] on button "Done" at bounding box center [514, 270] width 23 height 23
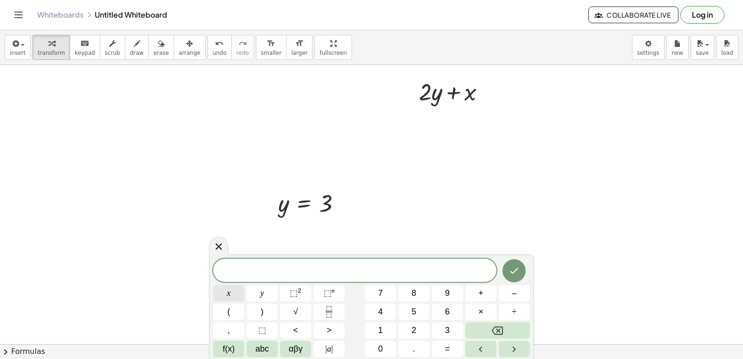
click at [226, 288] on button "x" at bounding box center [228, 293] width 31 height 16
click at [451, 348] on button "=" at bounding box center [447, 349] width 31 height 16
click at [413, 305] on button "5" at bounding box center [414, 312] width 31 height 16
click at [520, 262] on button "Done" at bounding box center [514, 270] width 23 height 23
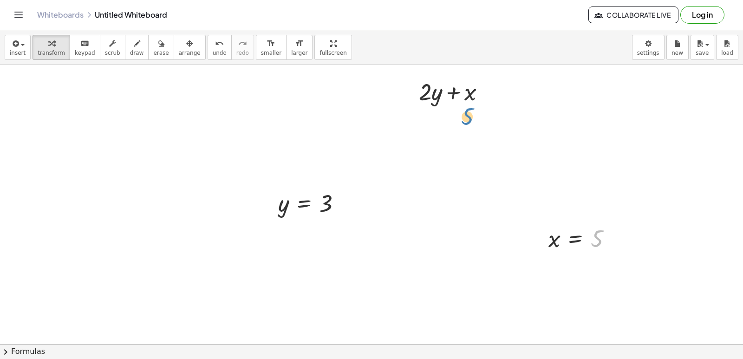
drag, startPoint x: 596, startPoint y: 237, endPoint x: 466, endPoint y: 116, distance: 178.1
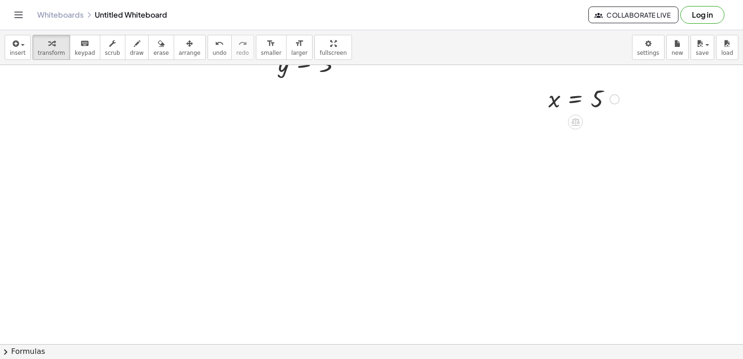
scroll to position [2652, 0]
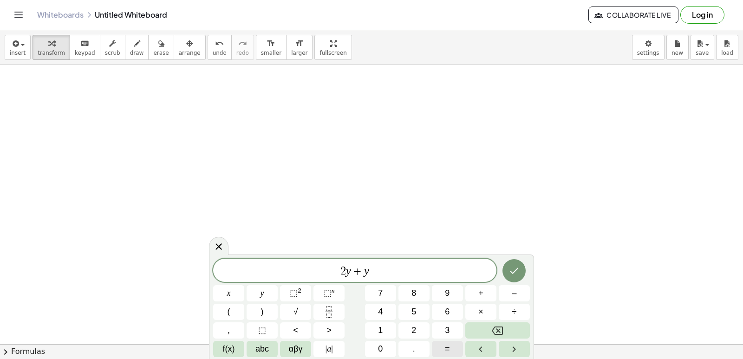
click at [448, 348] on span "=" at bounding box center [447, 349] width 5 height 13
click at [381, 328] on span "1" at bounding box center [380, 330] width 5 height 13
click at [377, 313] on button "4" at bounding box center [380, 312] width 31 height 16
click at [513, 262] on button "Done" at bounding box center [514, 270] width 23 height 23
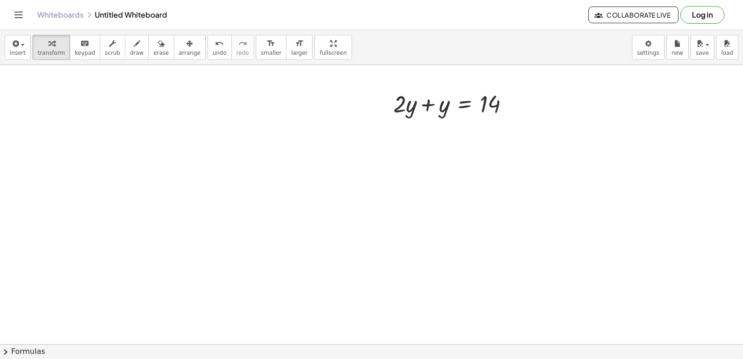
scroll to position [2698, 0]
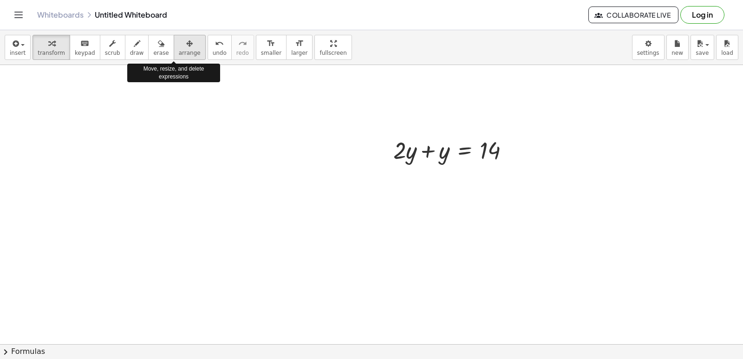
click at [186, 43] on icon "button" at bounding box center [189, 43] width 7 height 11
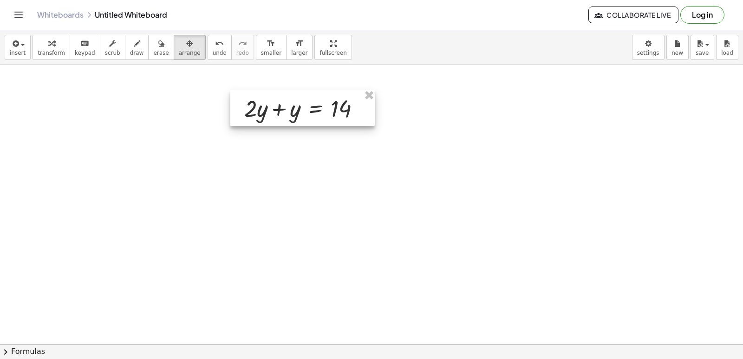
drag, startPoint x: 397, startPoint y: 150, endPoint x: 248, endPoint y: 108, distance: 154.8
click at [248, 108] on div at bounding box center [302, 108] width 144 height 36
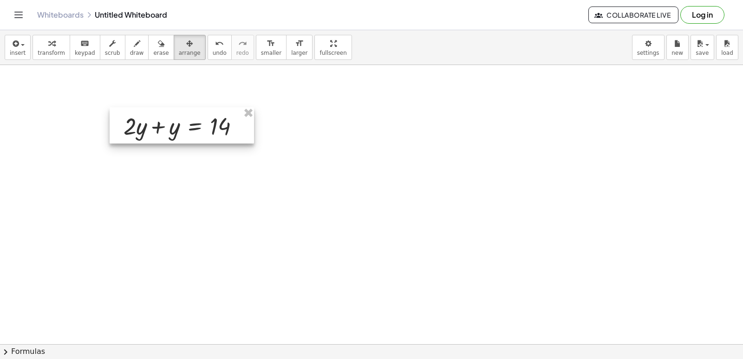
drag, startPoint x: 240, startPoint y: 115, endPoint x: 119, endPoint y: 132, distance: 122.0
click at [119, 132] on div at bounding box center [182, 125] width 144 height 36
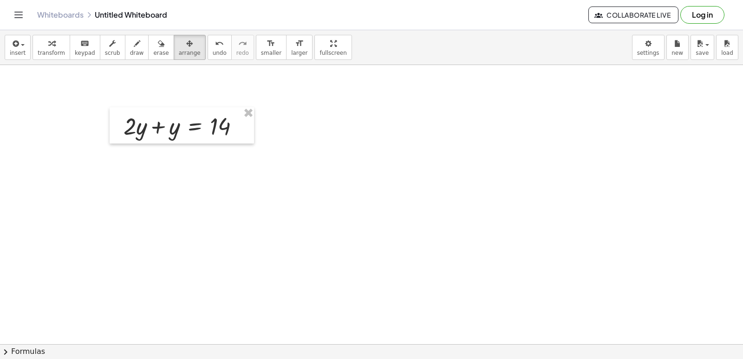
drag, startPoint x: 459, startPoint y: 205, endPoint x: 431, endPoint y: 212, distance: 28.7
drag, startPoint x: 390, startPoint y: 262, endPoint x: 396, endPoint y: 261, distance: 6.1
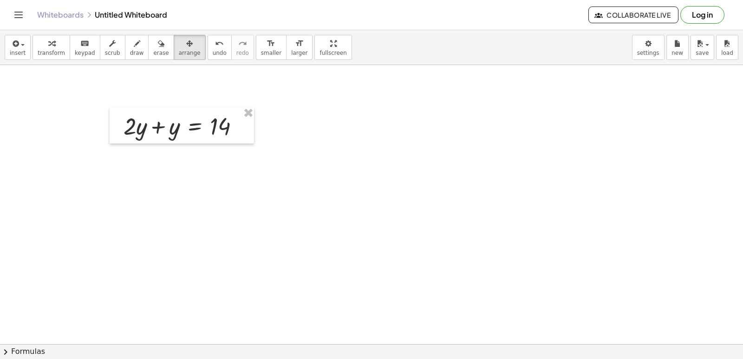
drag, startPoint x: 404, startPoint y: 232, endPoint x: 389, endPoint y: 193, distance: 41.6
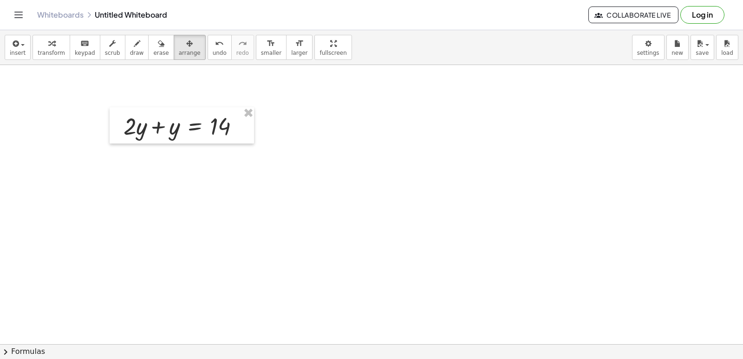
click at [186, 44] on icon "button" at bounding box center [189, 43] width 7 height 11
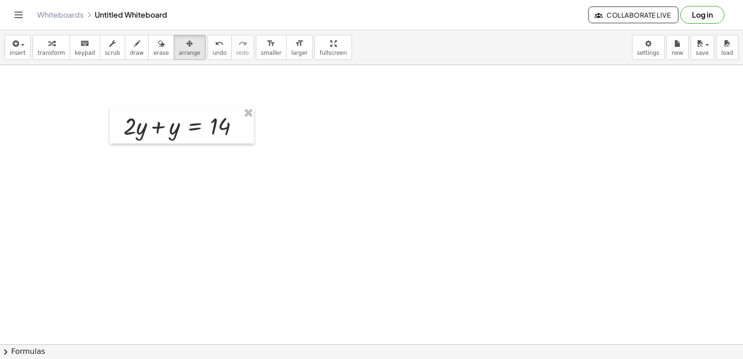
drag, startPoint x: 388, startPoint y: 190, endPoint x: 397, endPoint y: 192, distance: 9.3
click at [186, 42] on icon "button" at bounding box center [189, 43] width 7 height 11
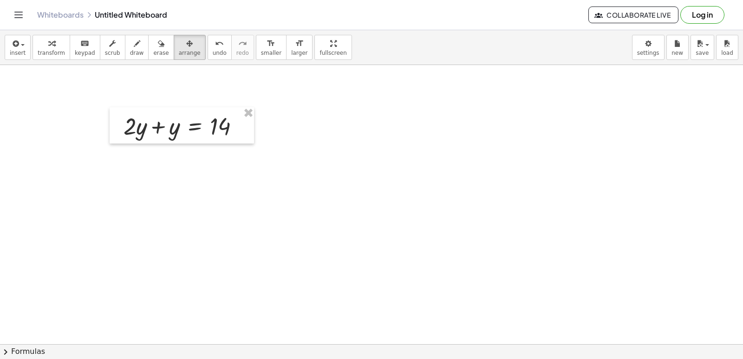
click at [48, 41] on icon "button" at bounding box center [51, 43] width 7 height 11
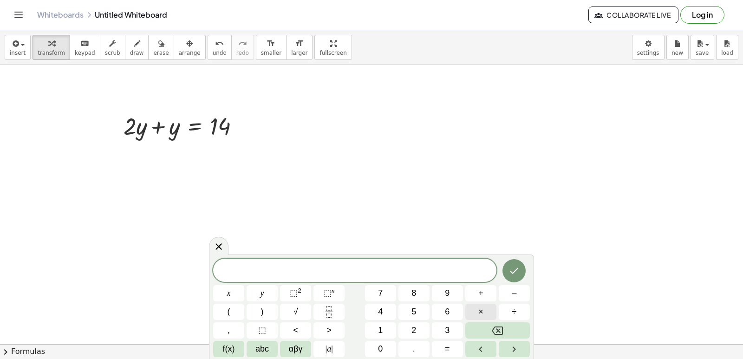
click at [473, 305] on button "×" at bounding box center [480, 312] width 31 height 16
click at [512, 292] on span "–" at bounding box center [514, 293] width 5 height 13
click at [481, 332] on button "Backspace" at bounding box center [497, 330] width 65 height 16
click at [481, 331] on button "Backspace" at bounding box center [497, 330] width 65 height 16
click at [481, 330] on button "Backspace" at bounding box center [497, 330] width 65 height 16
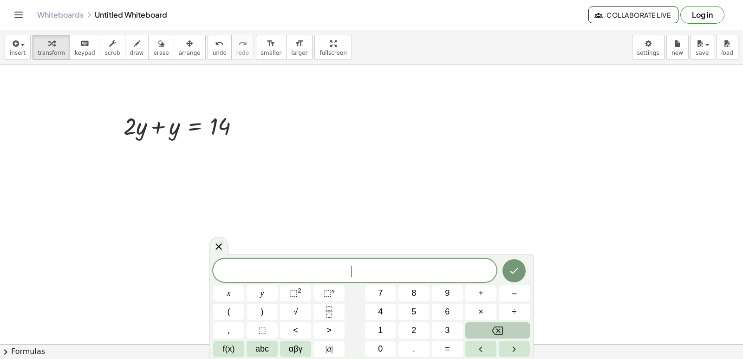
click at [481, 330] on button "Backspace" at bounding box center [497, 330] width 65 height 16
click at [235, 286] on button "x" at bounding box center [228, 293] width 31 height 16
click at [515, 294] on span "–" at bounding box center [514, 293] width 5 height 13
click at [263, 292] on span "y" at bounding box center [263, 293] width 4 height 13
click at [448, 347] on span "=" at bounding box center [447, 349] width 5 height 13
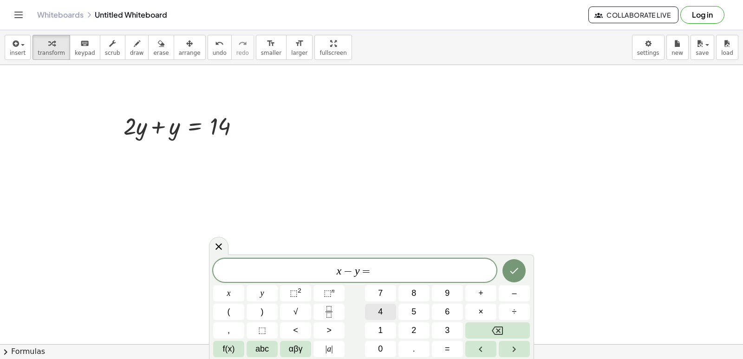
click at [382, 305] on button "4" at bounding box center [380, 312] width 31 height 16
click at [515, 269] on icon "Done" at bounding box center [514, 270] width 11 height 11
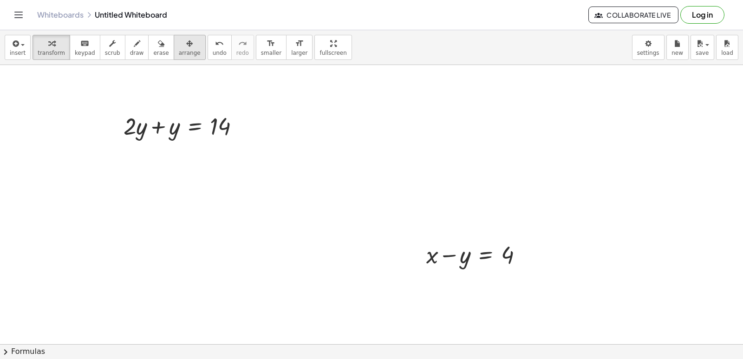
click at [178, 49] on button "arrange" at bounding box center [190, 47] width 32 height 25
drag, startPoint x: 390, startPoint y: 248, endPoint x: 107, endPoint y: 205, distance: 286.1
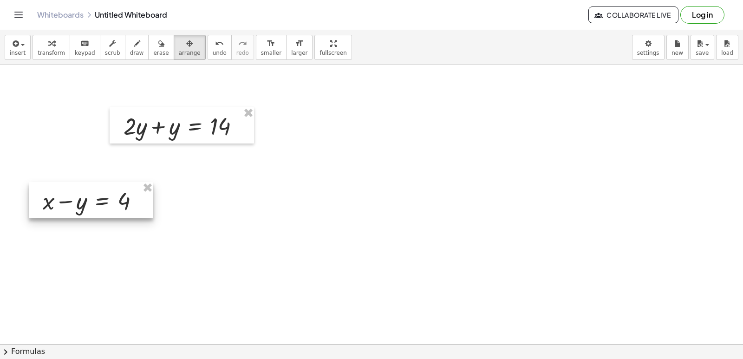
drag, startPoint x: 426, startPoint y: 259, endPoint x: 56, endPoint y: 196, distance: 375.6
click at [46, 201] on div at bounding box center [91, 200] width 124 height 36
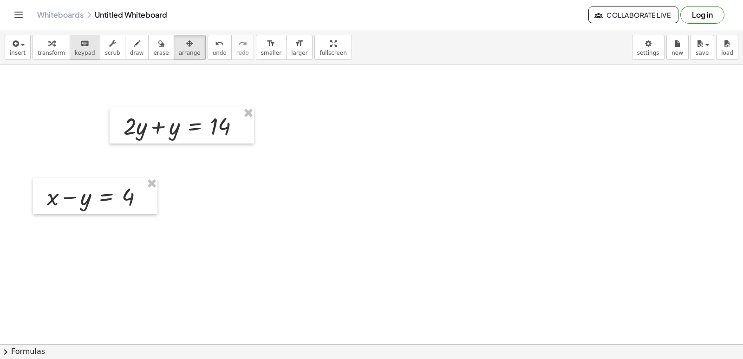
click at [75, 51] on span "keypad" at bounding box center [85, 53] width 20 height 7
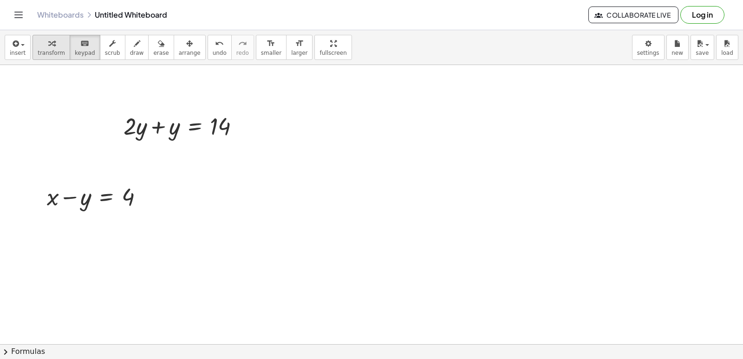
click at [55, 46] on div "button" at bounding box center [51, 43] width 27 height 11
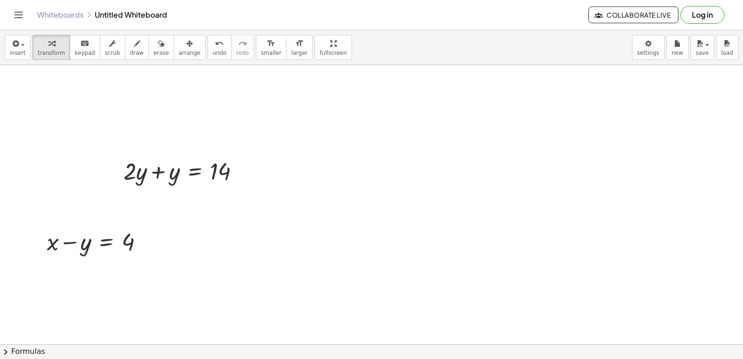
scroll to position [2700, 0]
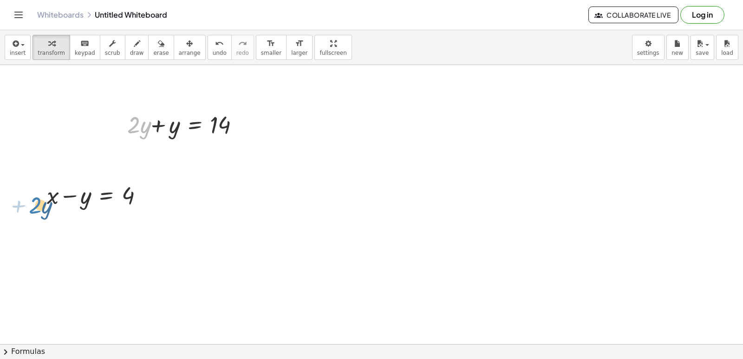
drag, startPoint x: 132, startPoint y: 120, endPoint x: 34, endPoint y: 193, distance: 122.5
drag, startPoint x: 92, startPoint y: 203, endPoint x: 160, endPoint y: 194, distance: 68.5
